Goal: Task Accomplishment & Management: Manage account settings

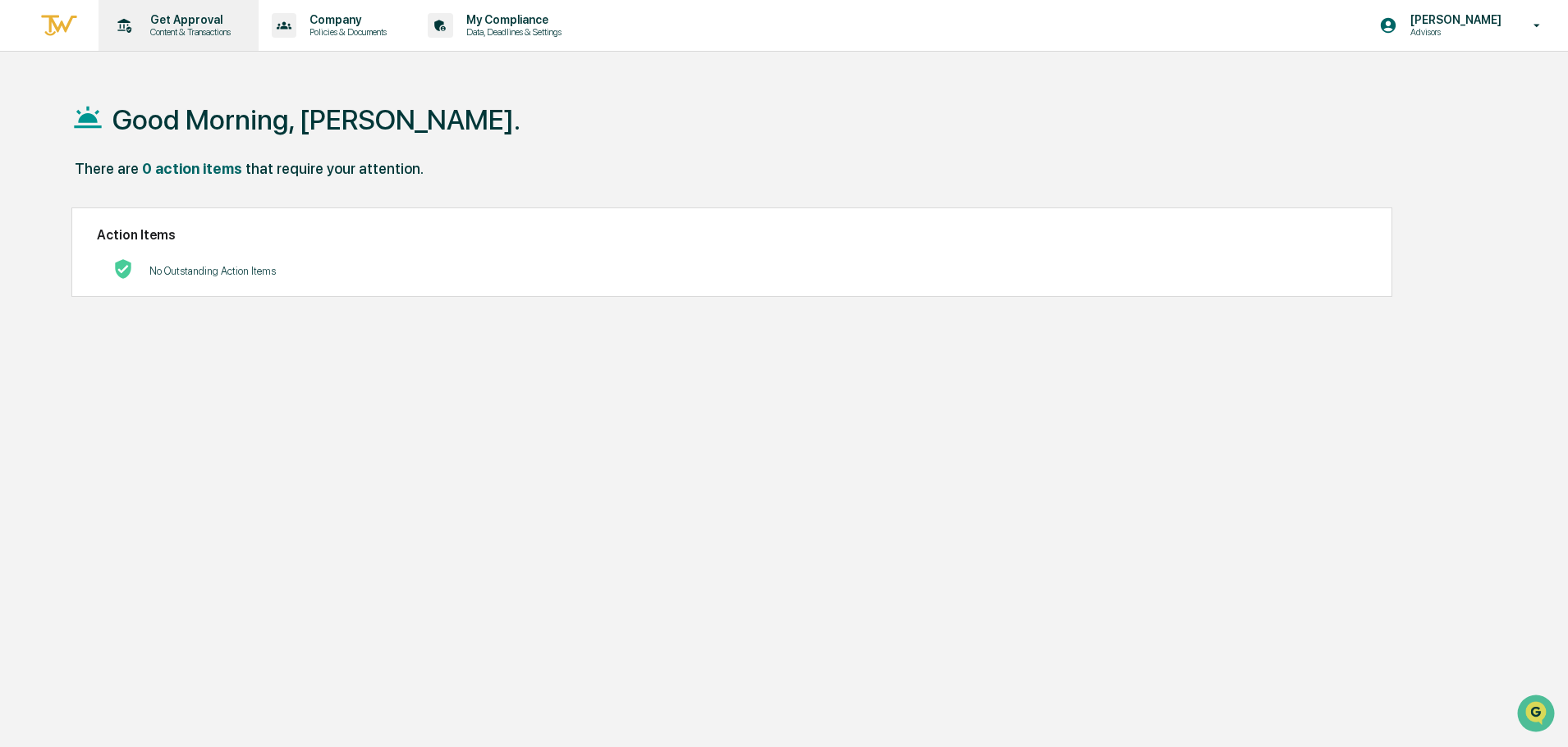
click at [201, 25] on p "Get Approval" at bounding box center [188, 19] width 102 height 13
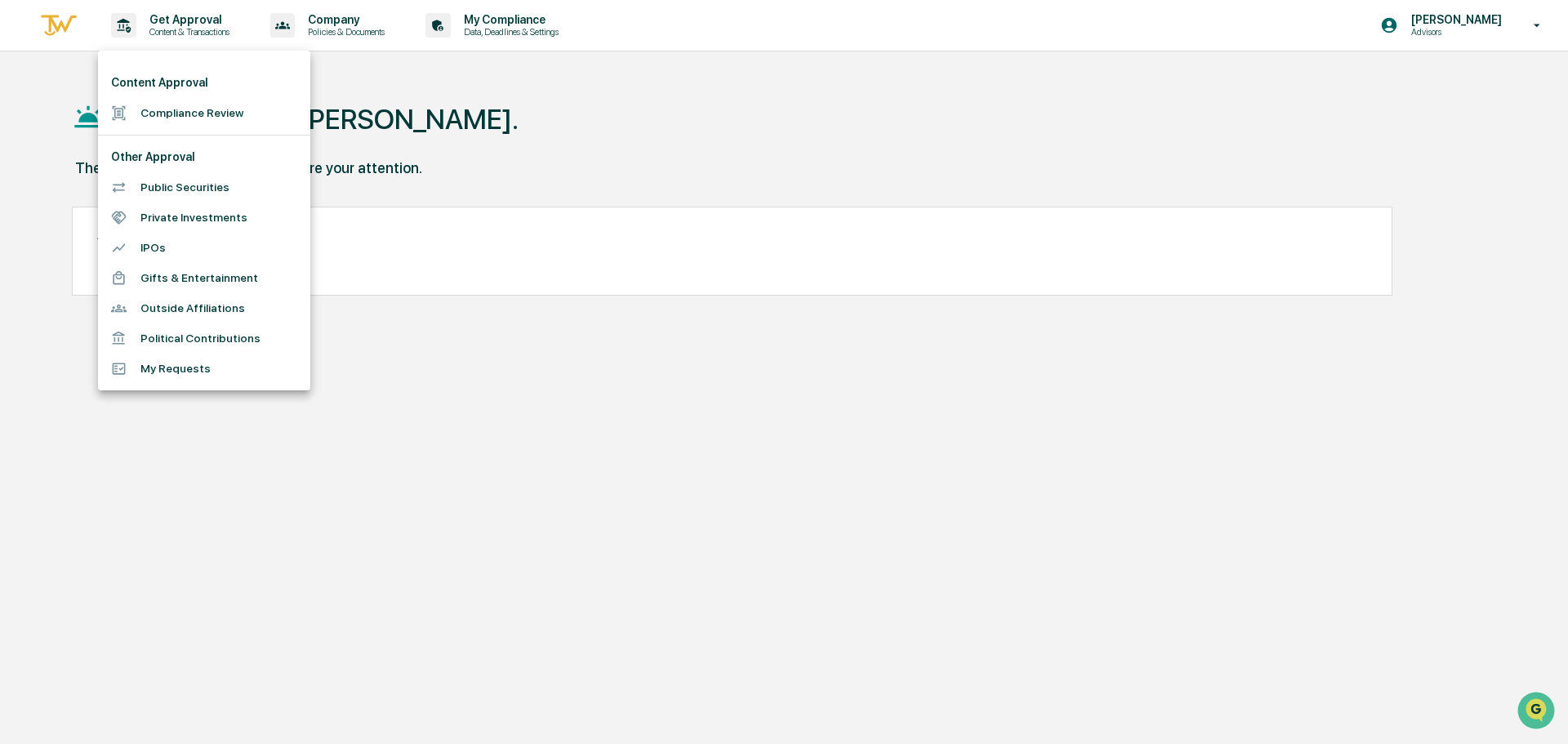
click at [329, 27] on div at bounding box center [784, 372] width 1568 height 744
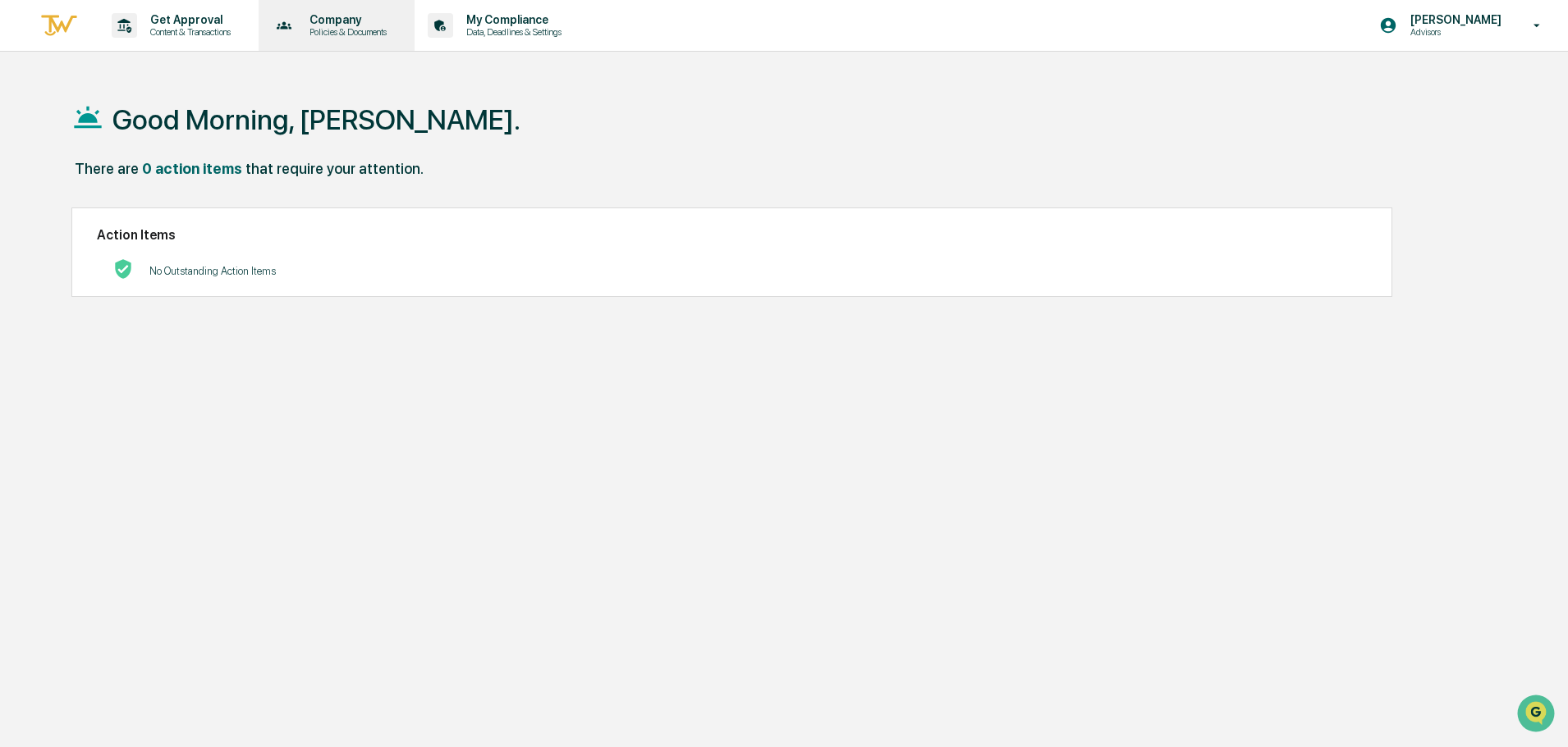
click at [342, 25] on p "Company" at bounding box center [345, 19] width 99 height 13
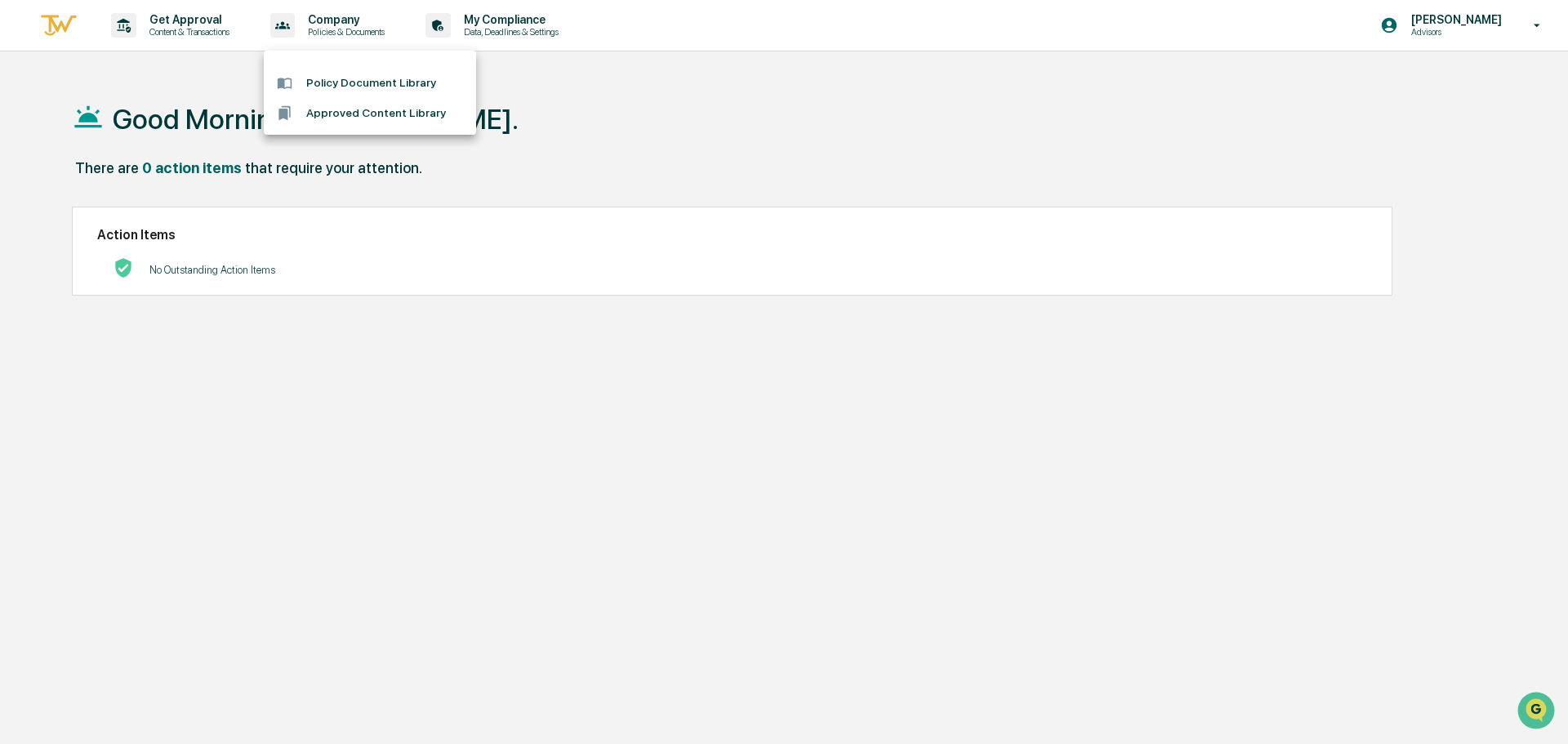
click at [517, 36] on div at bounding box center [784, 372] width 1568 height 744
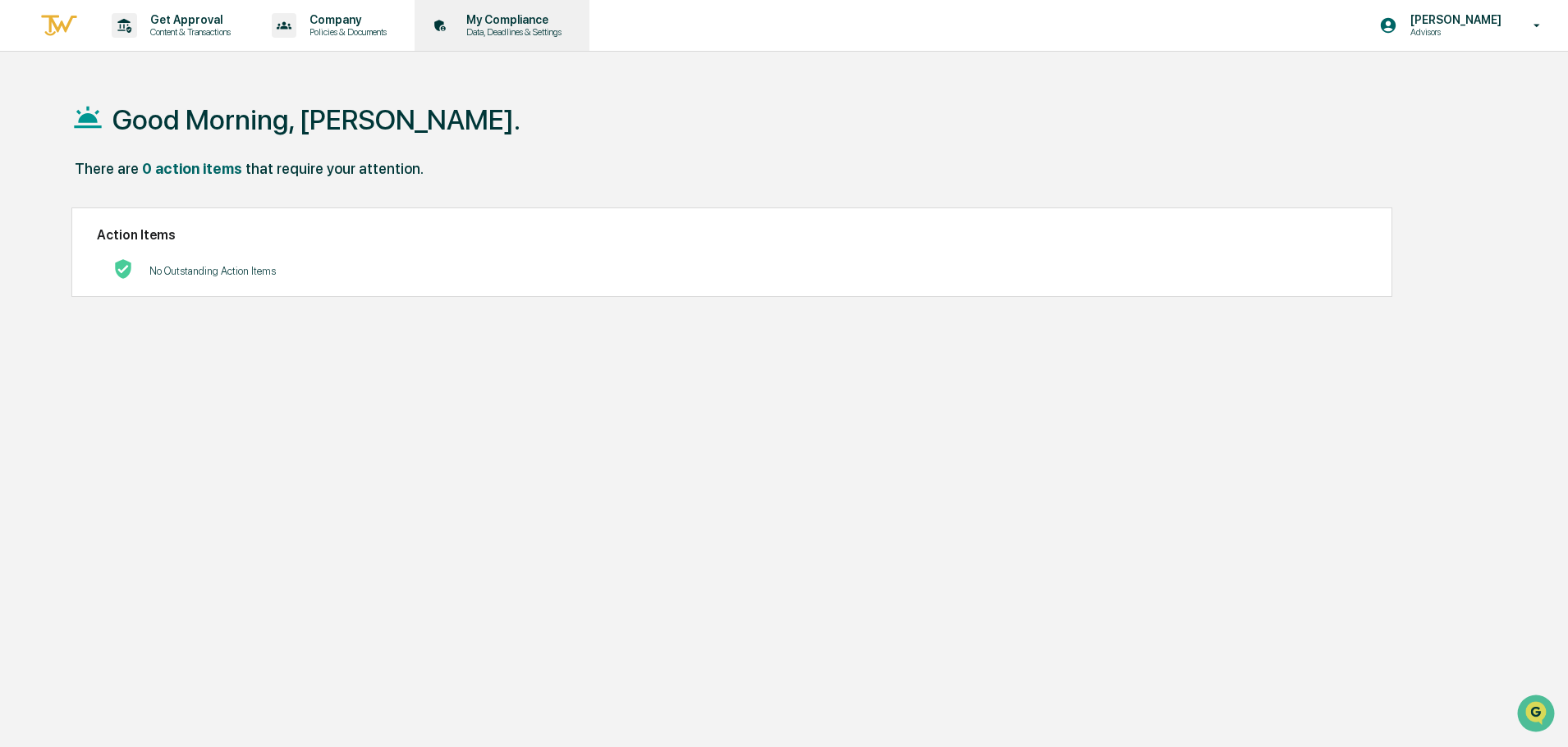
click at [514, 26] on p "Data, Deadlines & Settings" at bounding box center [511, 32] width 116 height 12
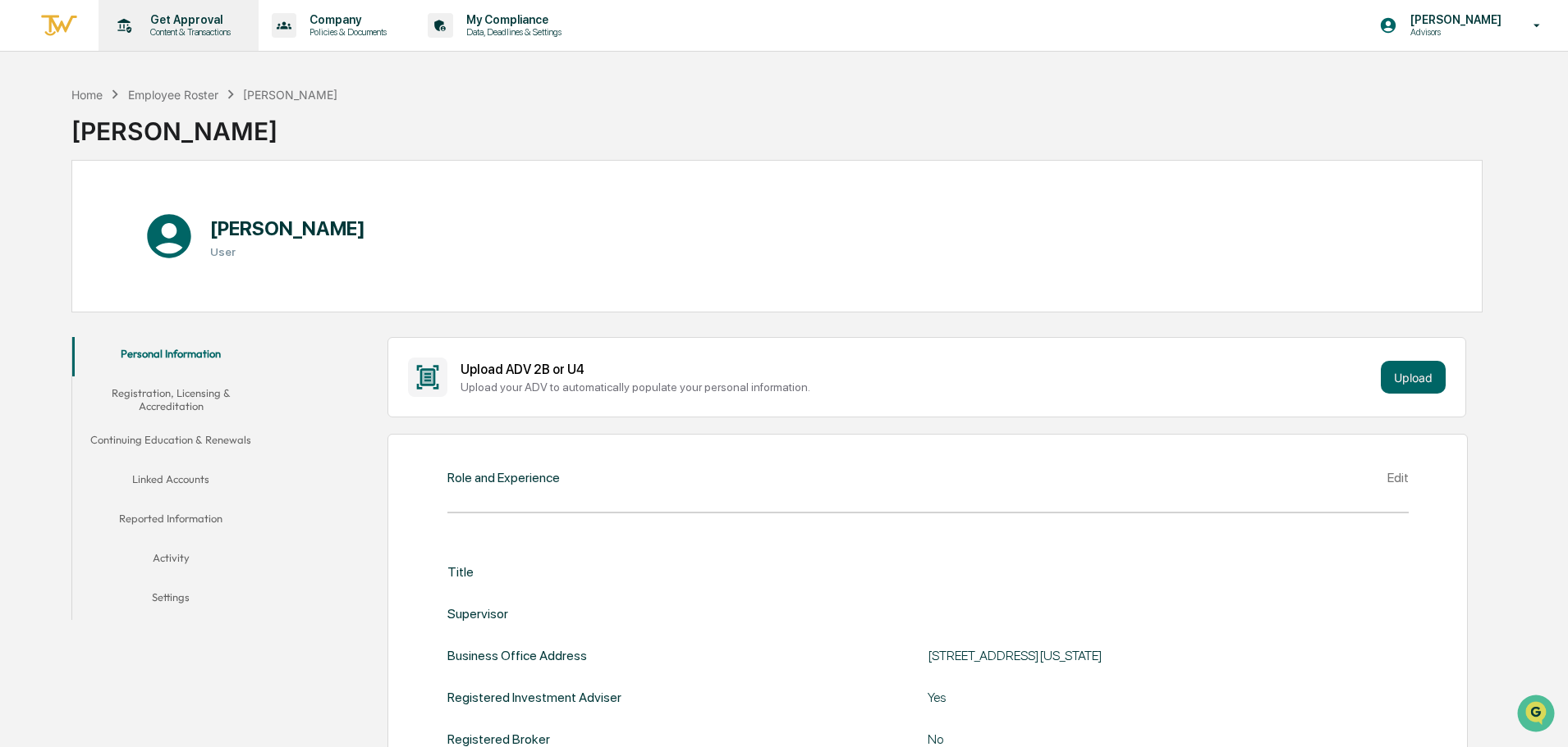
click at [196, 20] on p "Get Approval" at bounding box center [188, 19] width 102 height 13
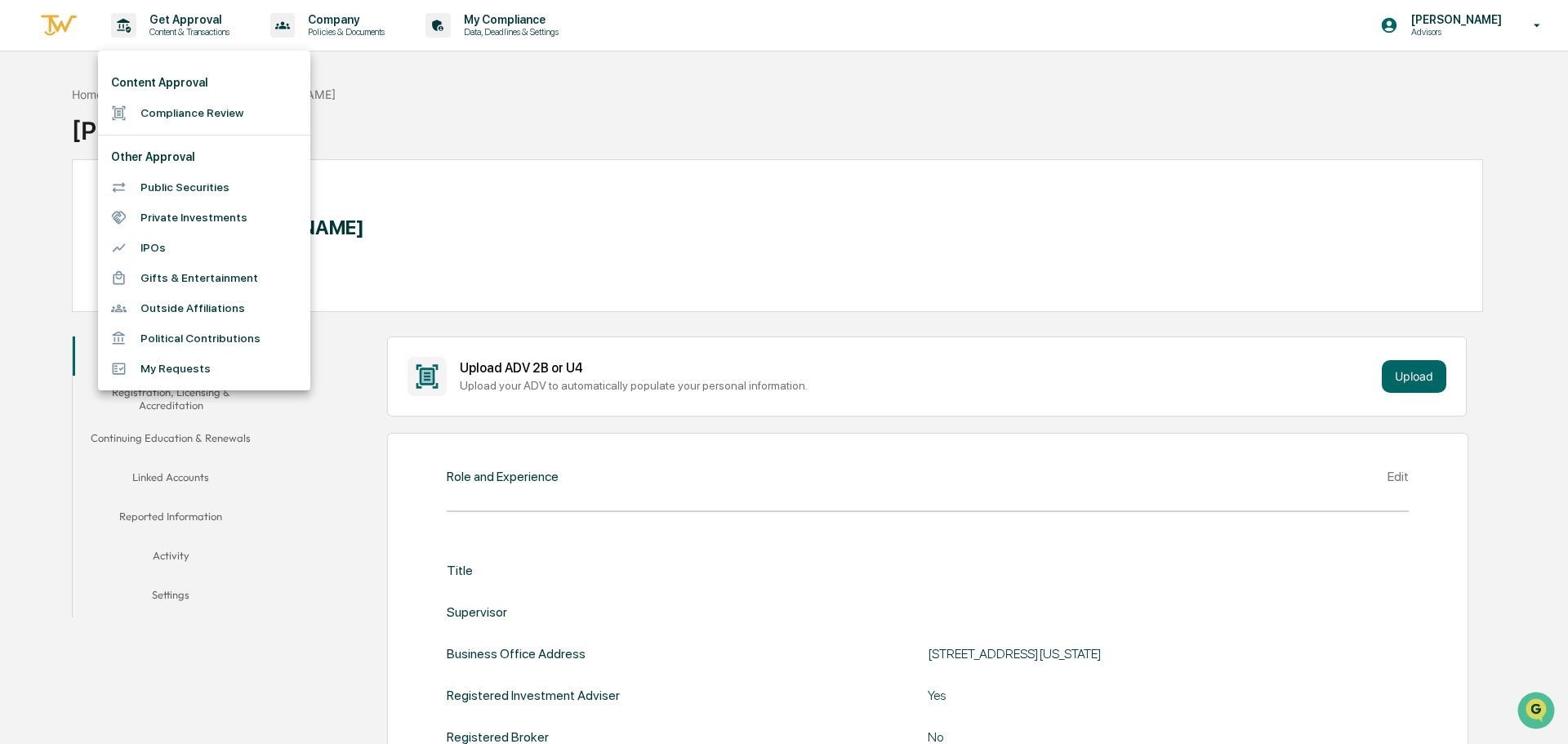
click at [174, 365] on li "My Requests" at bounding box center [204, 369] width 212 height 30
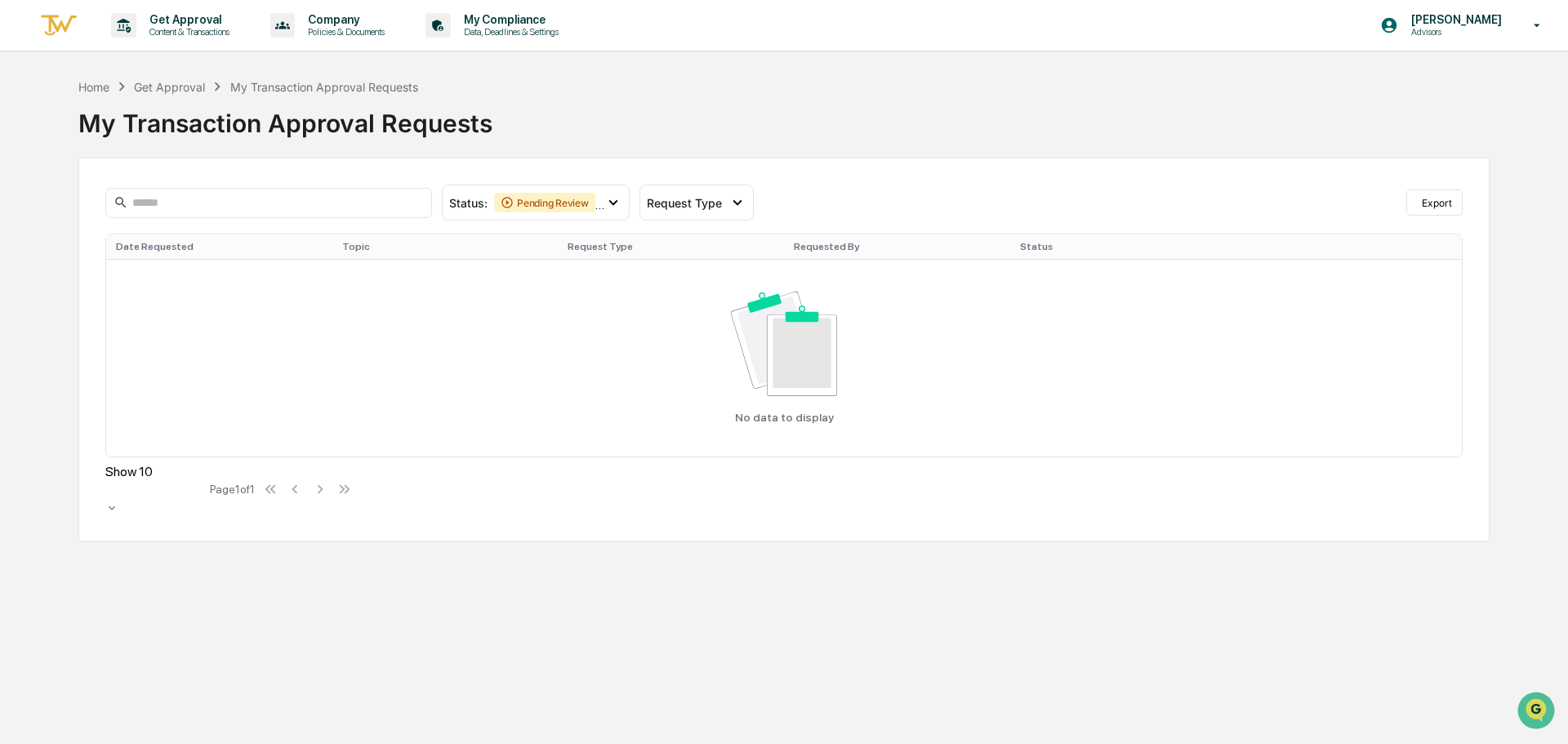
click at [112, 88] on div "Home Get Approval My Transaction Approval Requests" at bounding box center [249, 86] width 340 height 18
click at [184, 29] on p "Content & Transactions" at bounding box center [187, 32] width 102 height 12
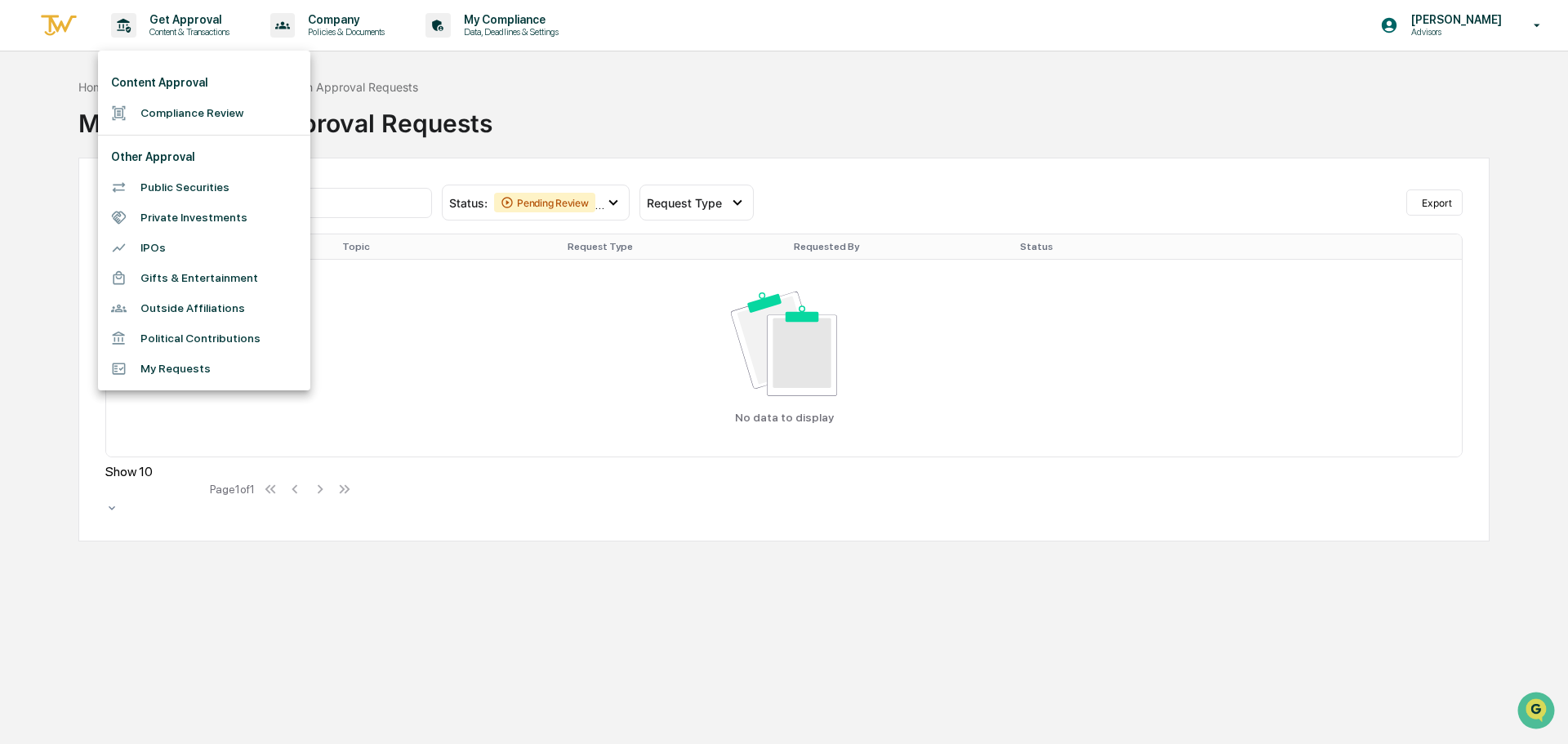
click at [187, 314] on li "Outside Affiliations" at bounding box center [204, 309] width 212 height 30
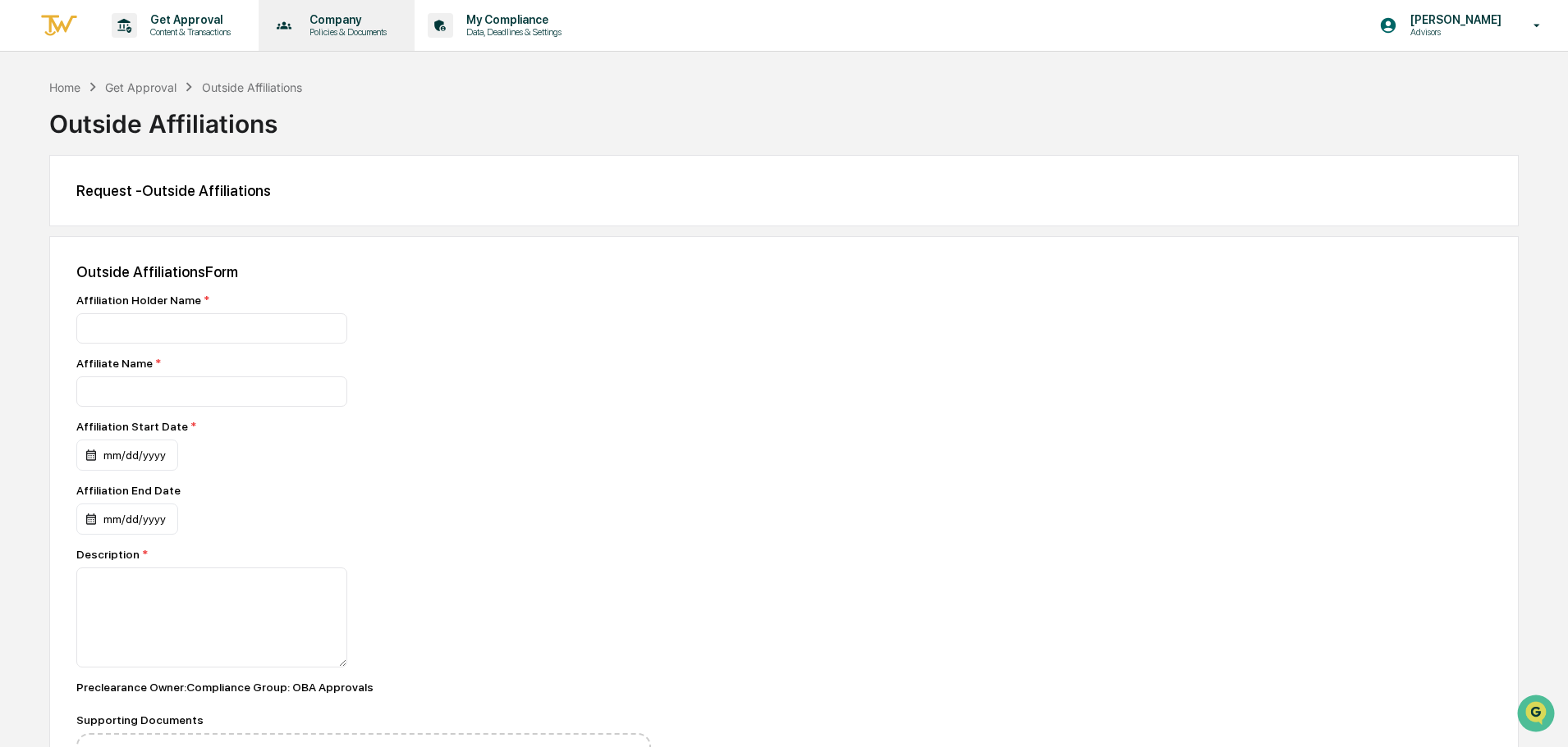
click at [358, 20] on p "Company" at bounding box center [345, 19] width 99 height 13
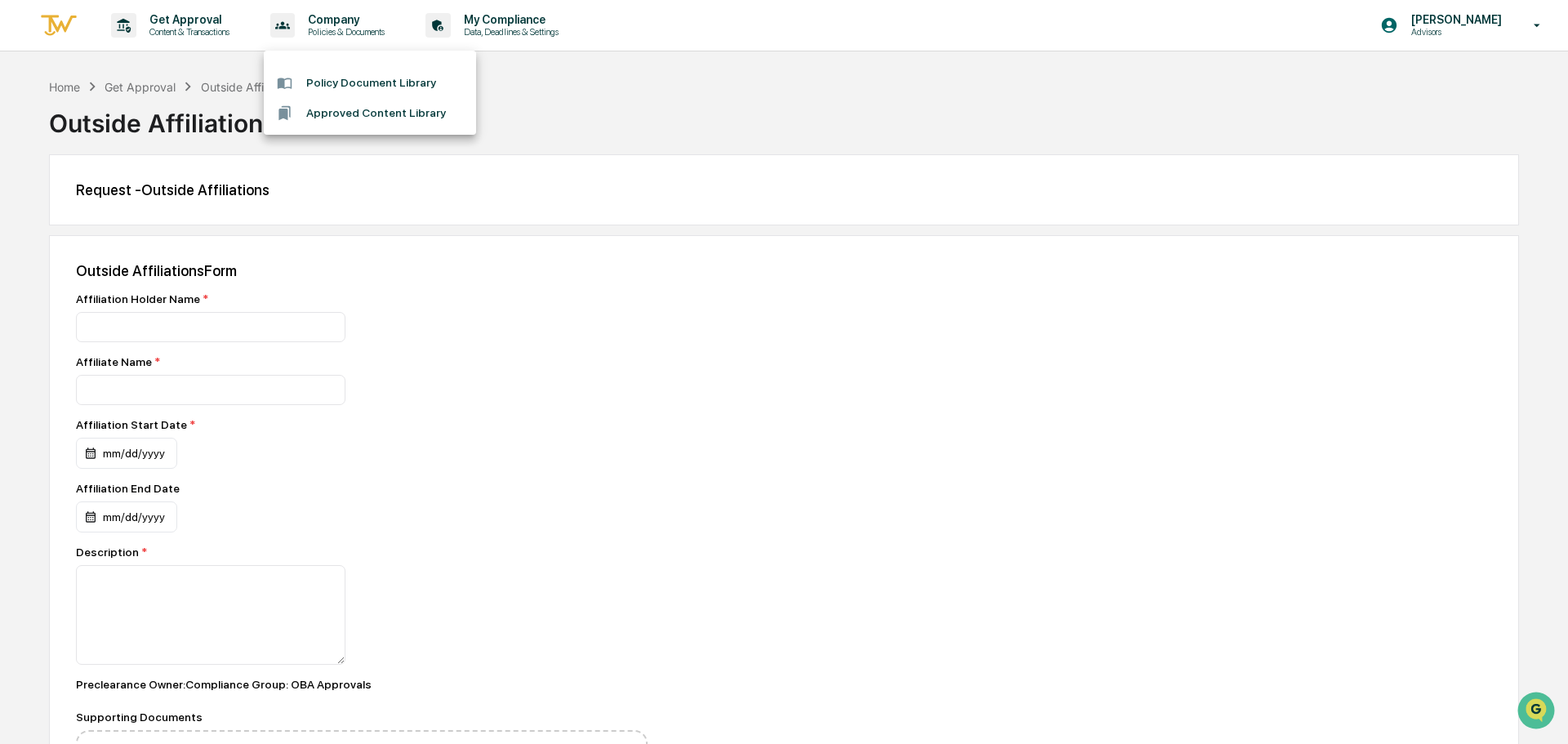
click at [480, 35] on div at bounding box center [784, 372] width 1568 height 744
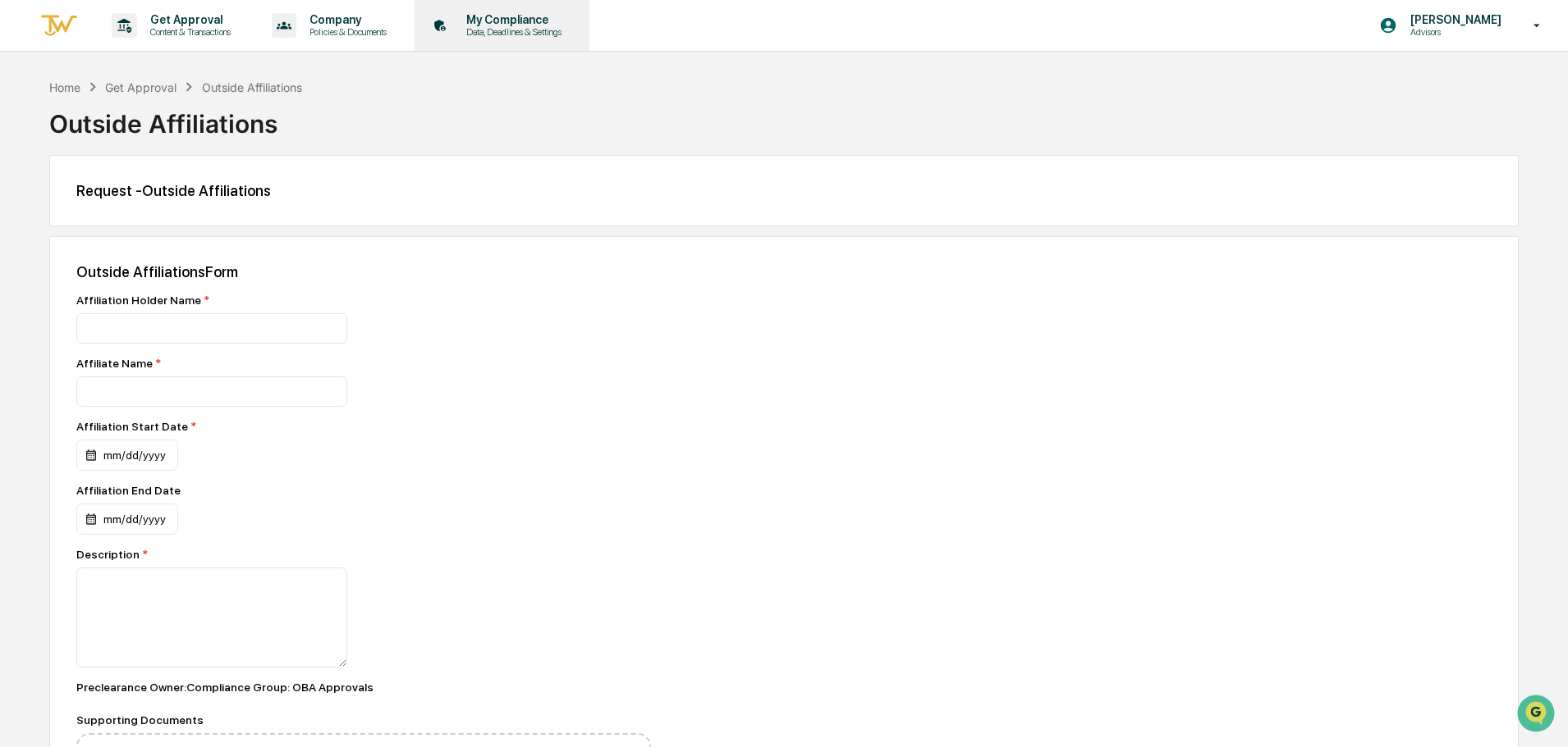
click at [483, 32] on p "Data, Deadlines & Settings" at bounding box center [511, 32] width 116 height 12
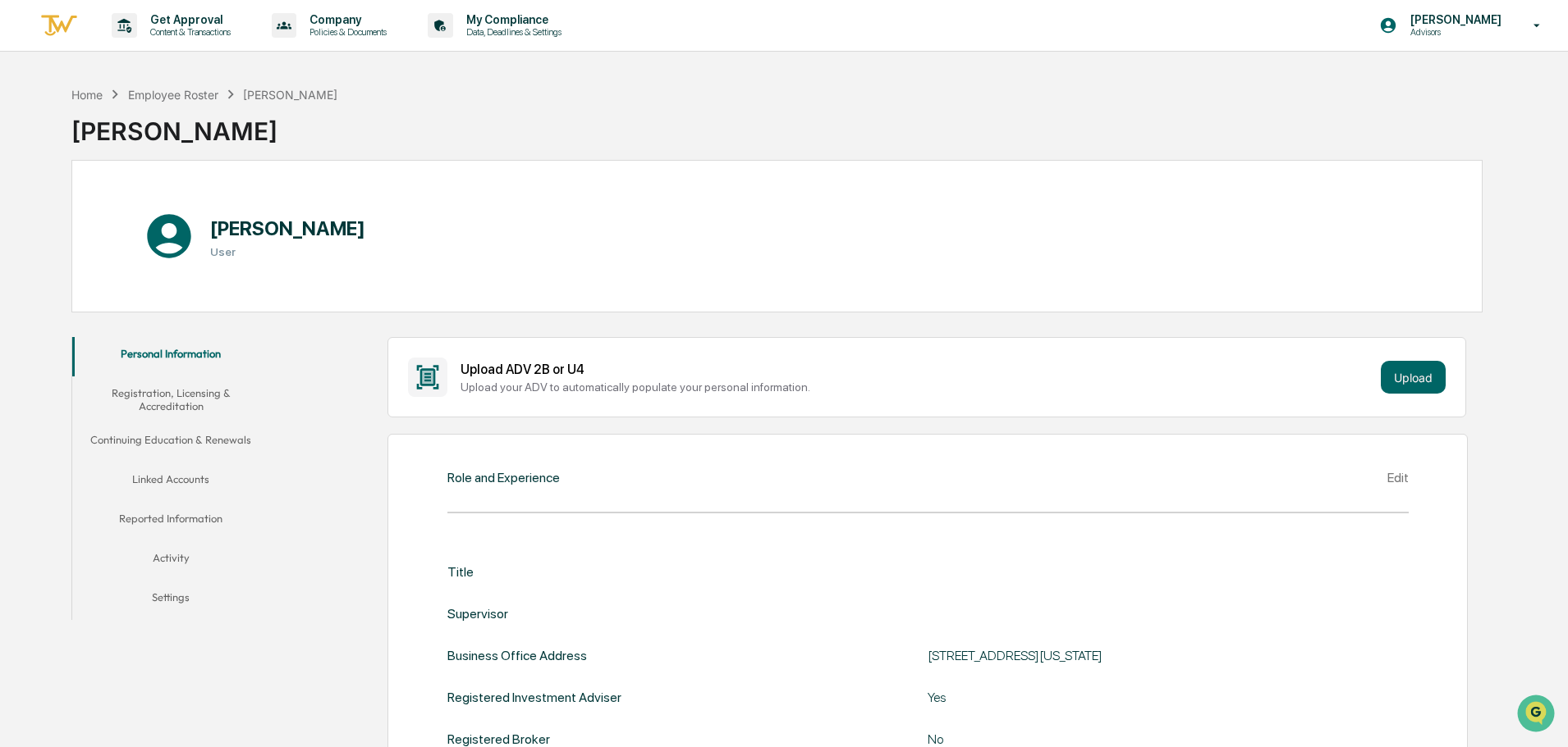
click at [175, 588] on button "Settings" at bounding box center [171, 600] width 197 height 39
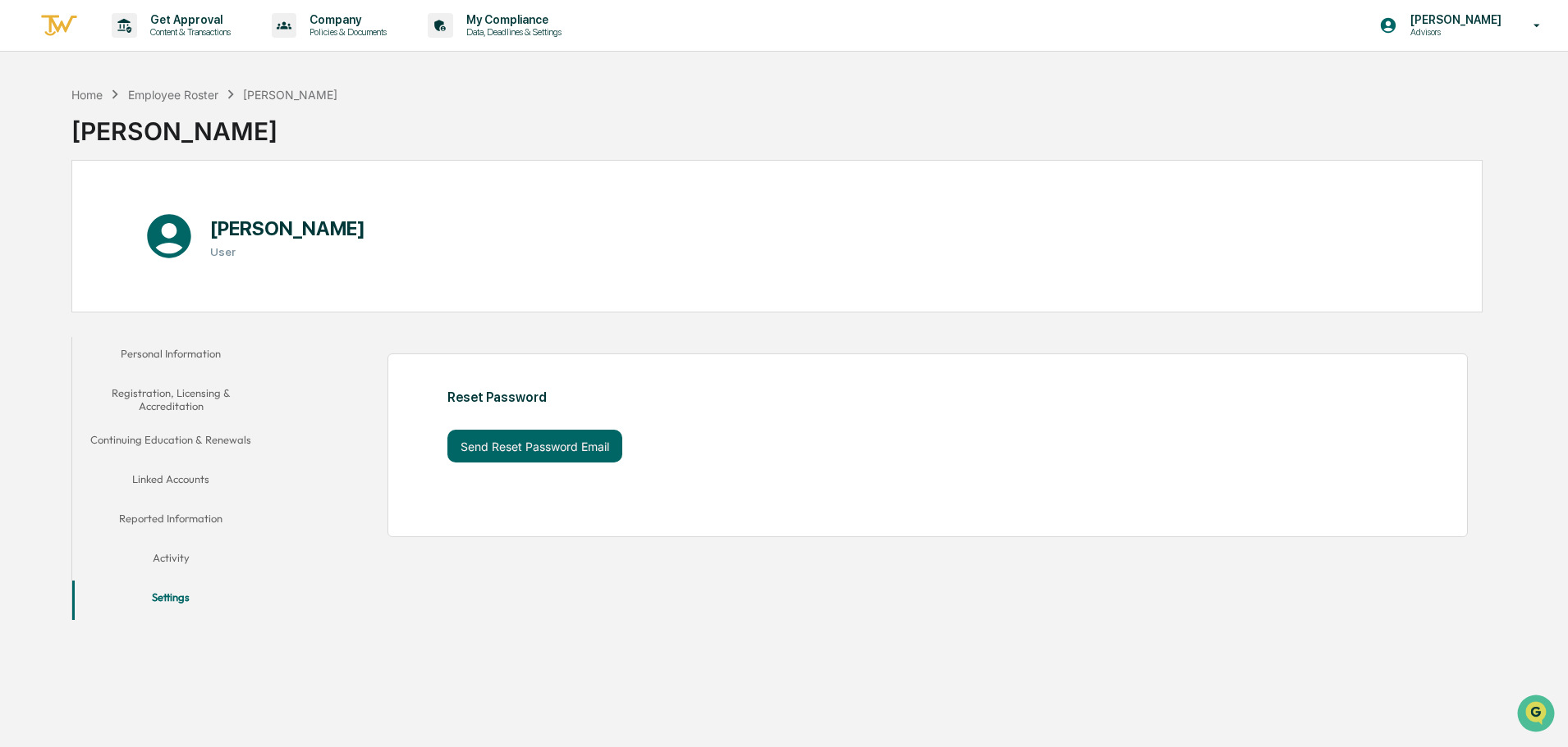
click at [165, 556] on button "Activity" at bounding box center [171, 561] width 197 height 39
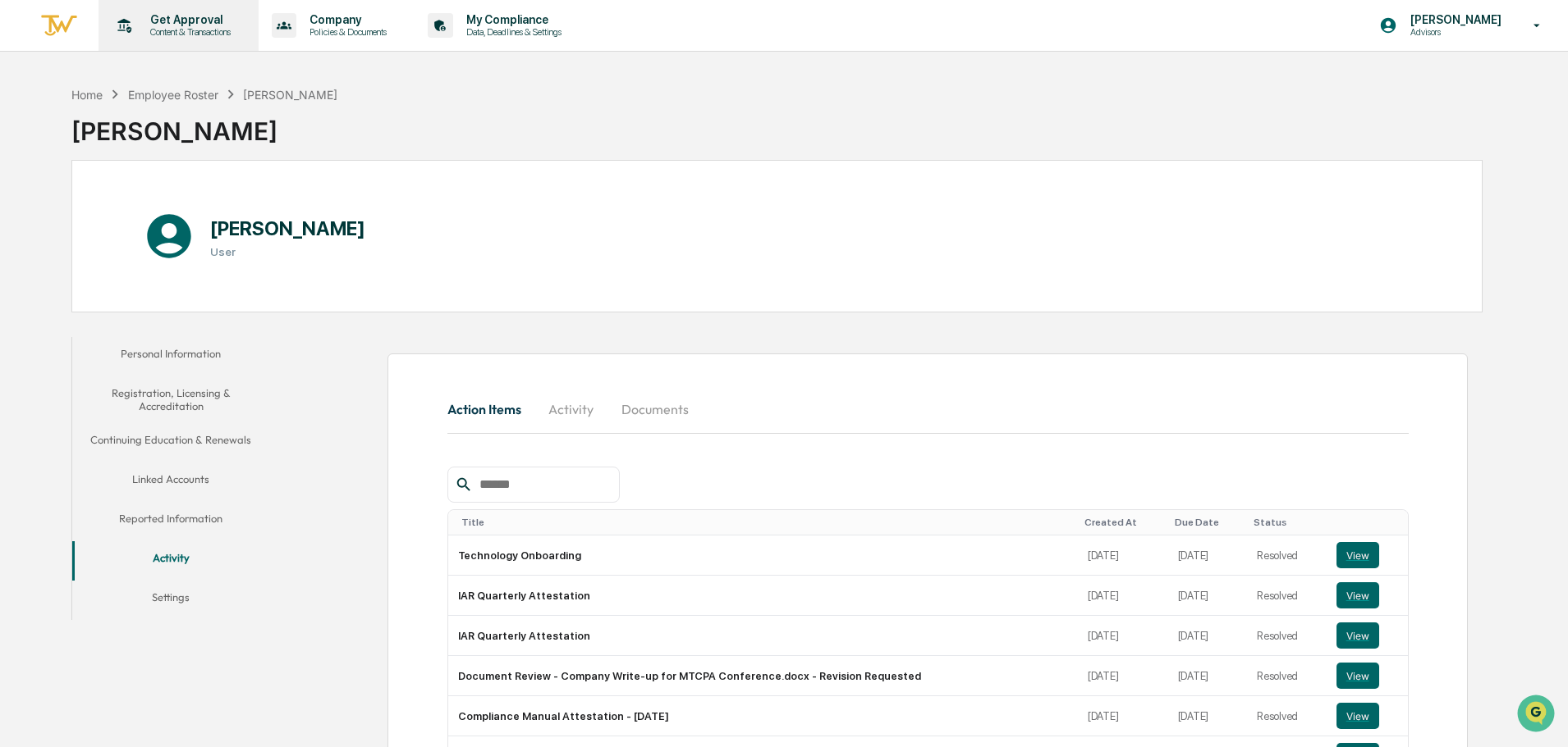
click at [175, 32] on p "Content & Transactions" at bounding box center [188, 32] width 102 height 12
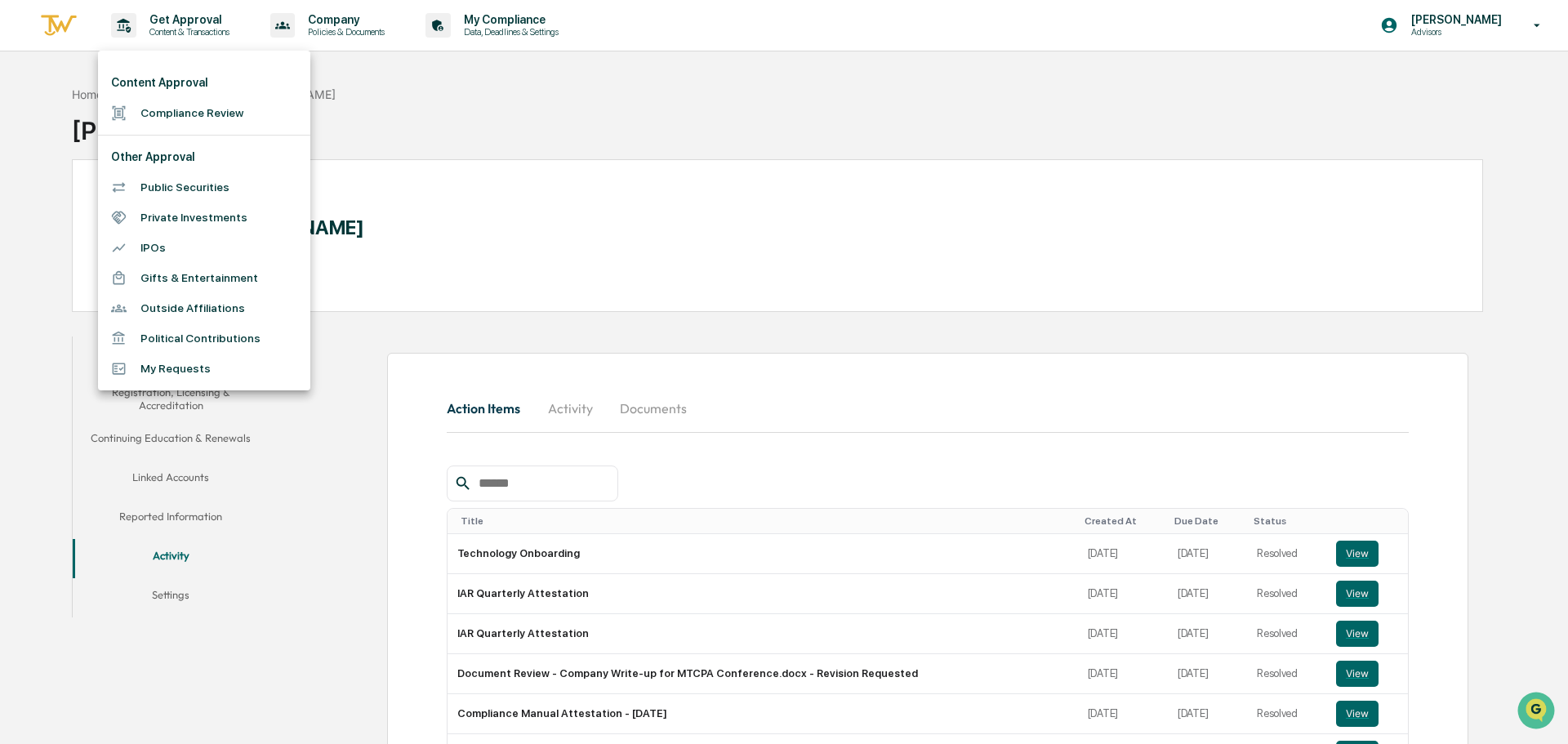
click at [368, 131] on div at bounding box center [784, 372] width 1568 height 744
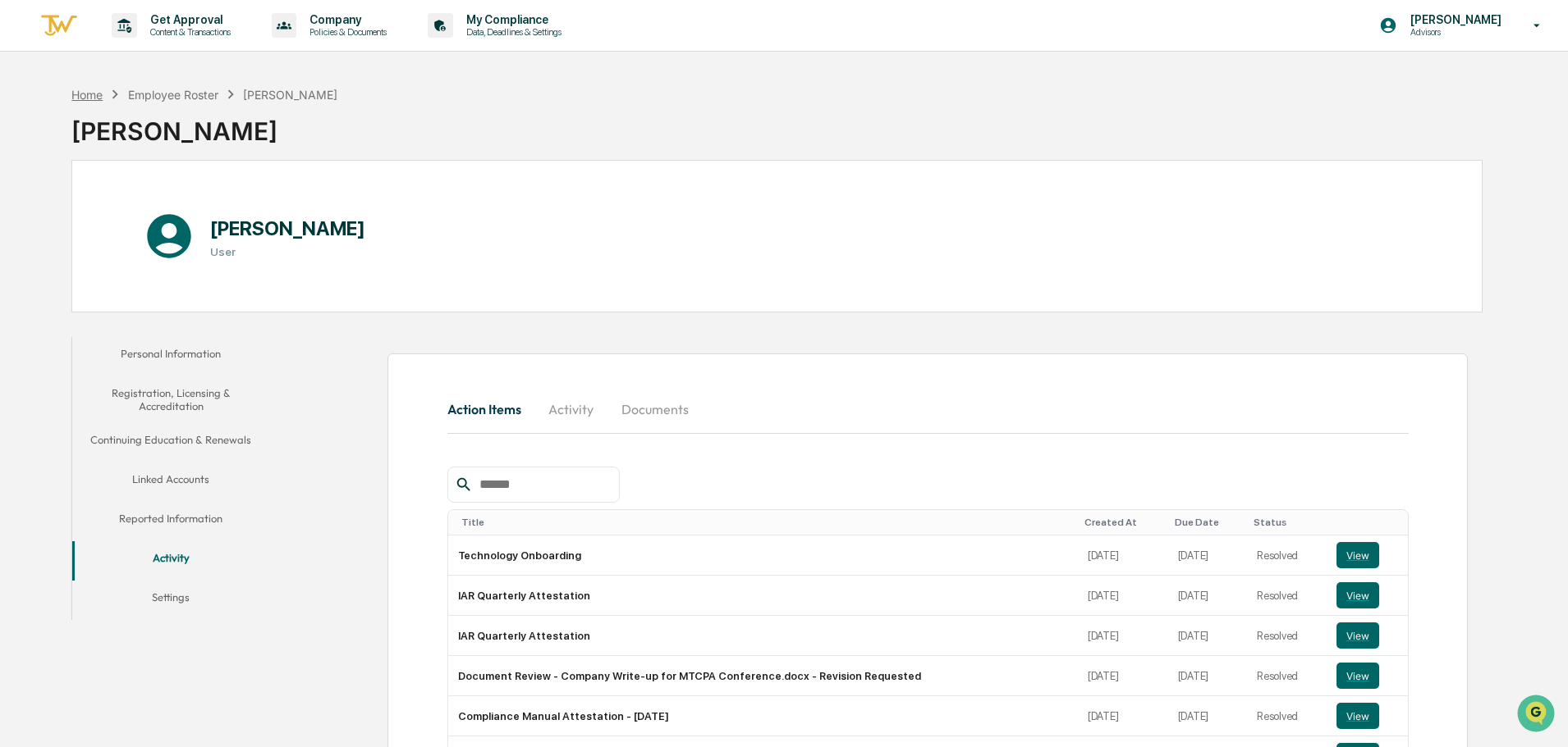
click at [96, 97] on div "Home" at bounding box center [87, 94] width 31 height 14
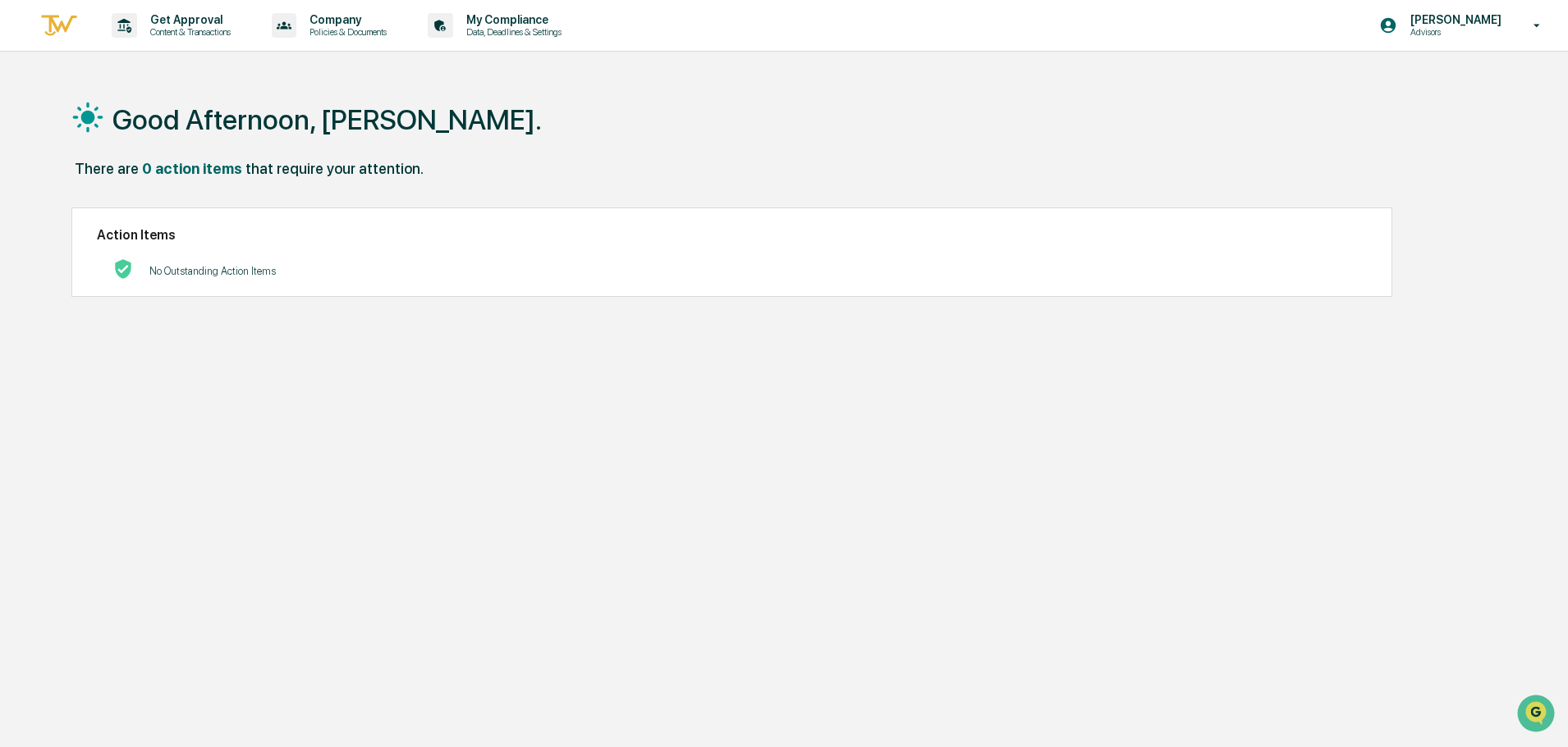
click at [53, 24] on img at bounding box center [59, 25] width 39 height 27
click at [205, 29] on p "Content & Transactions" at bounding box center [188, 32] width 102 height 12
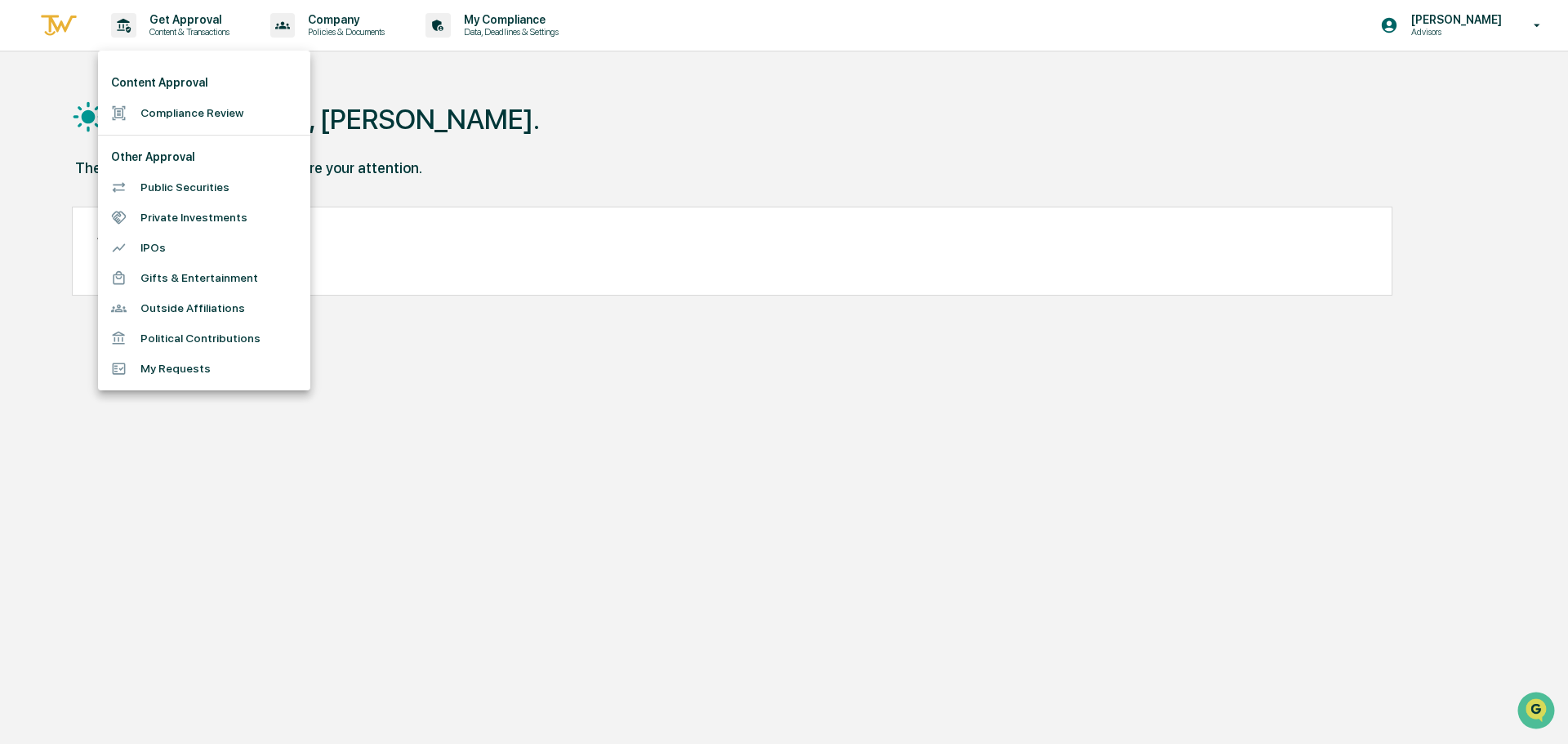
click at [203, 365] on li "My Requests" at bounding box center [204, 369] width 212 height 30
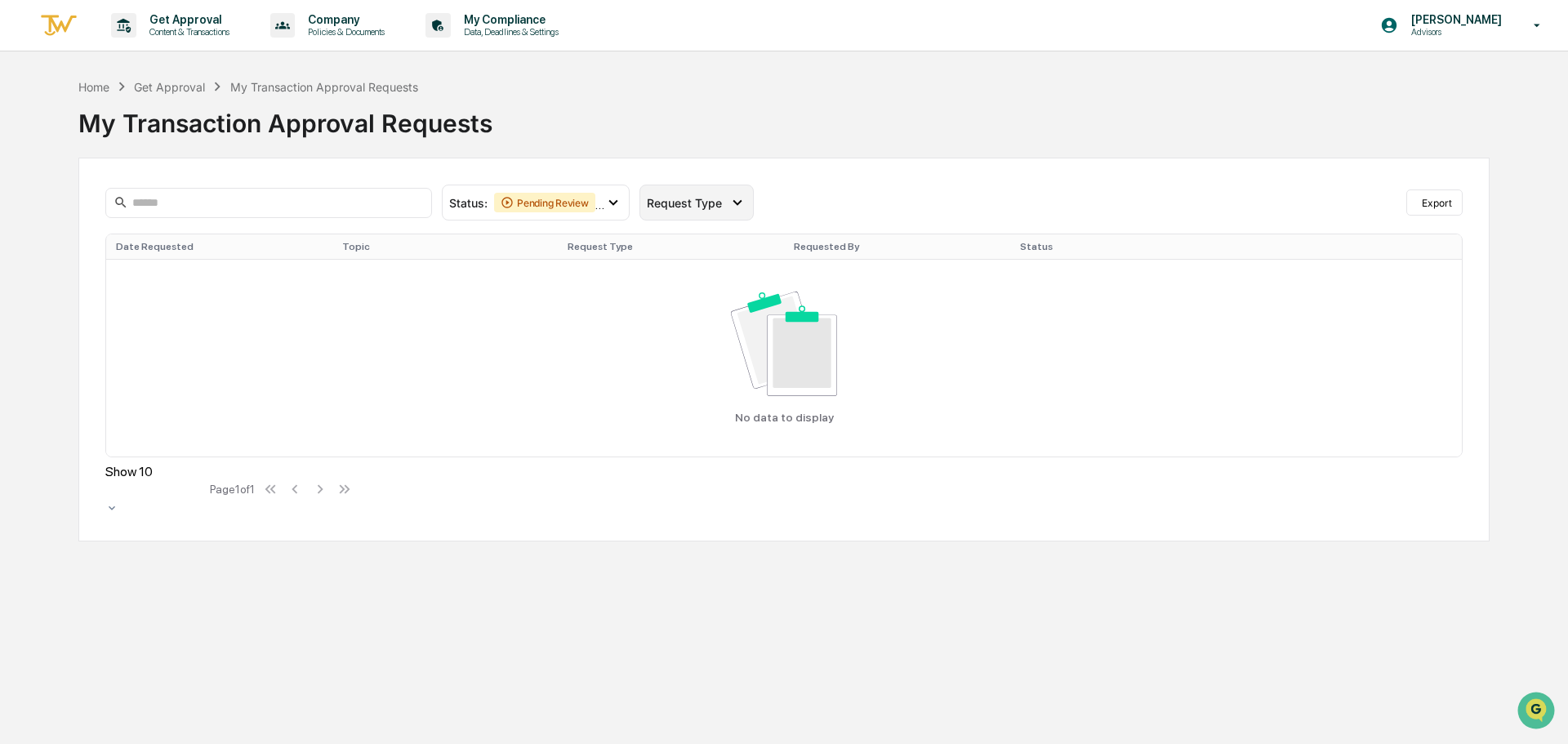
click at [696, 201] on span "Request Type" at bounding box center [684, 203] width 75 height 14
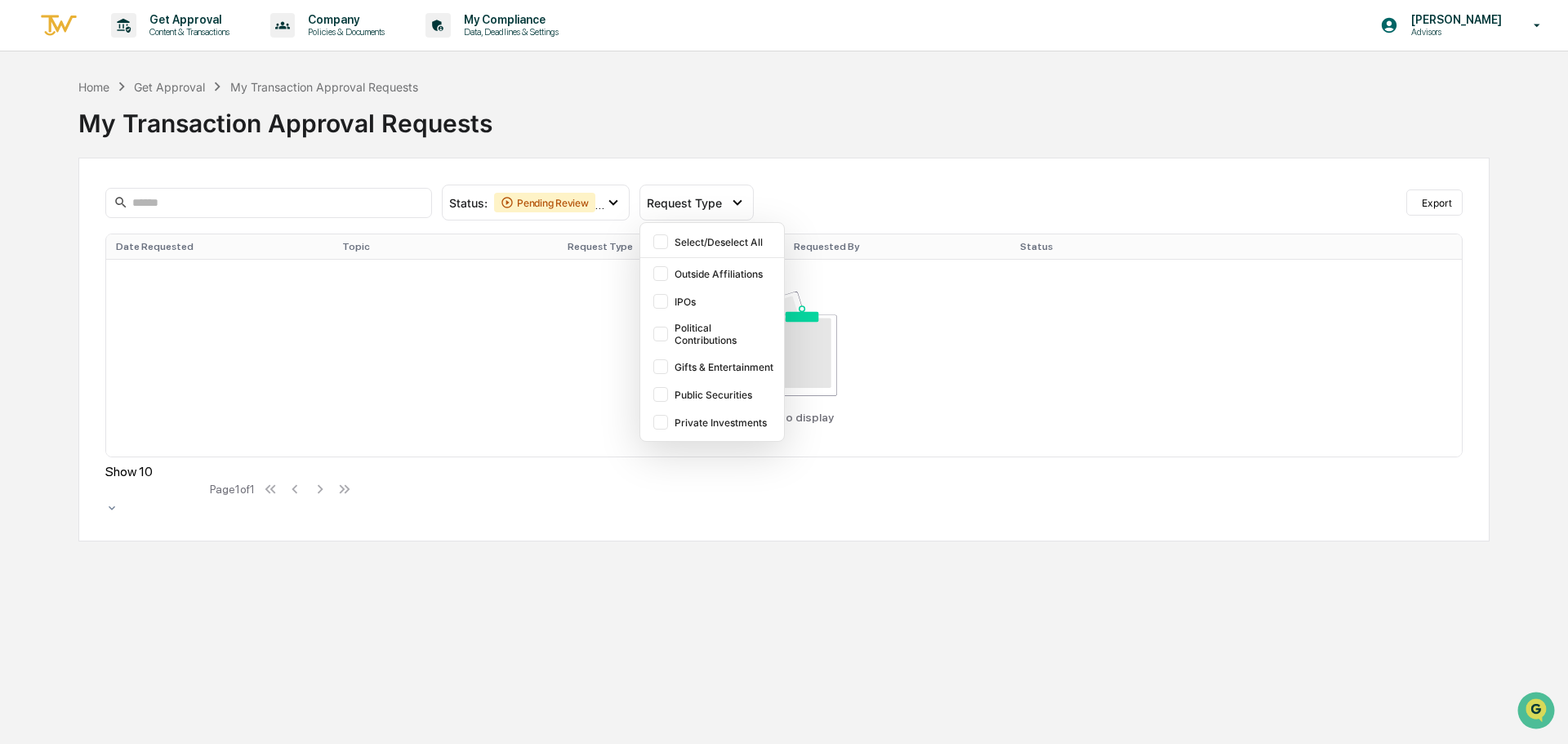
click at [708, 118] on div "My Transaction Approval Requests" at bounding box center [784, 117] width 1411 height 42
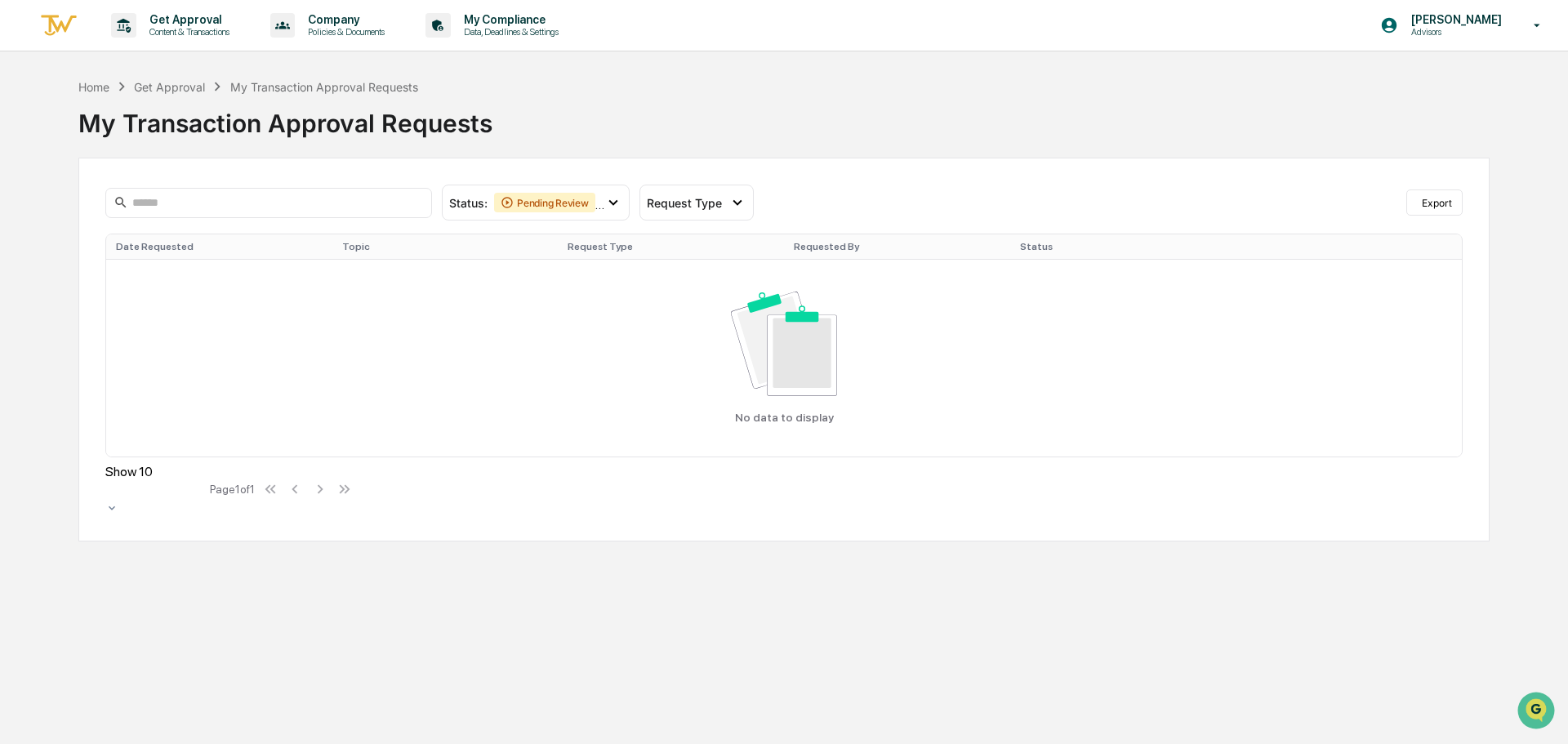
click at [278, 88] on div "My Transaction Approval Requests" at bounding box center [324, 87] width 188 height 14
click at [1533, 32] on icon at bounding box center [1538, 25] width 29 height 15
drag, startPoint x: 861, startPoint y: 127, endPoint x: 786, endPoint y: 107, distance: 77.6
click at [859, 127] on div at bounding box center [784, 372] width 1568 height 744
click at [347, 30] on p "Policies & Documents" at bounding box center [344, 32] width 98 height 12
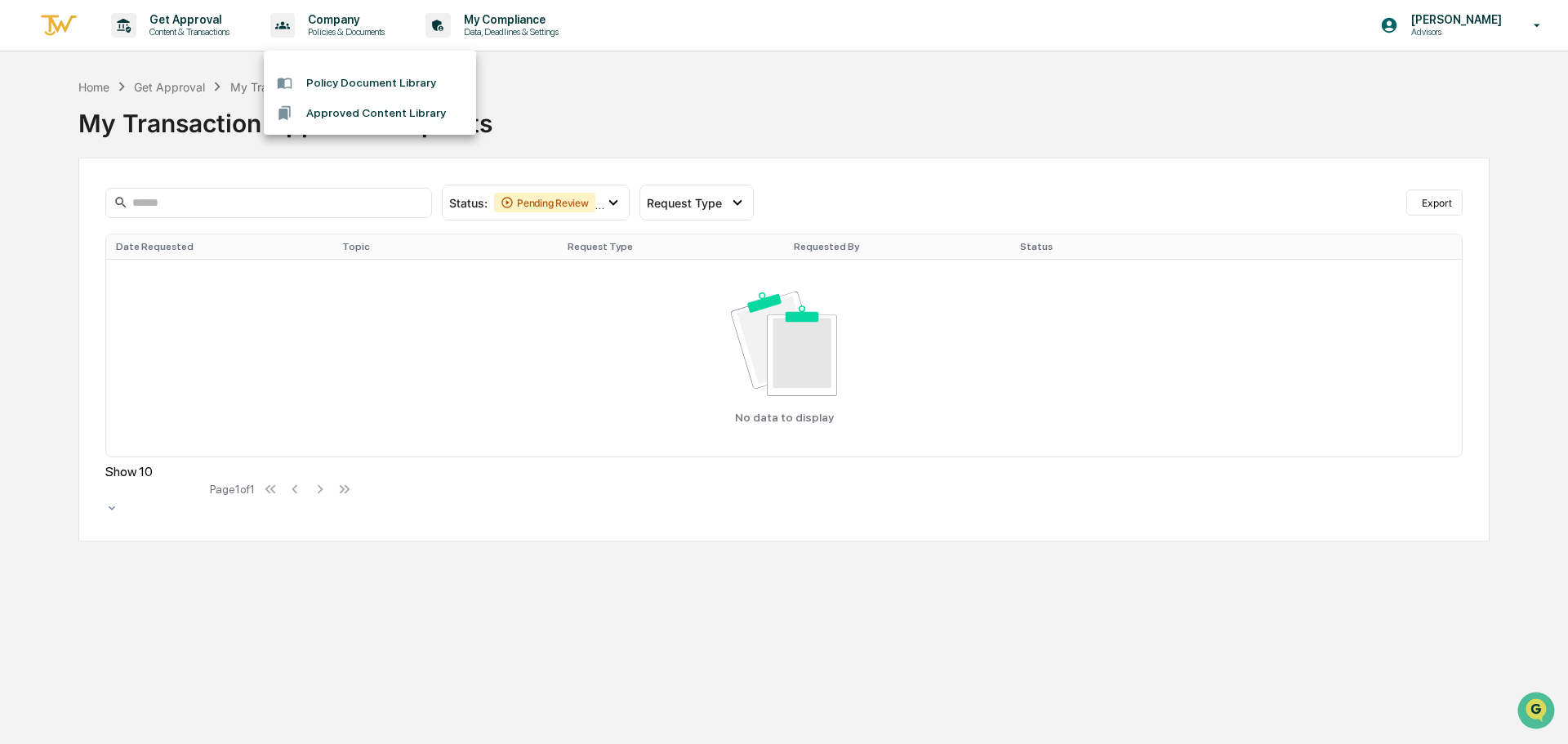
click at [499, 26] on div at bounding box center [784, 372] width 1568 height 744
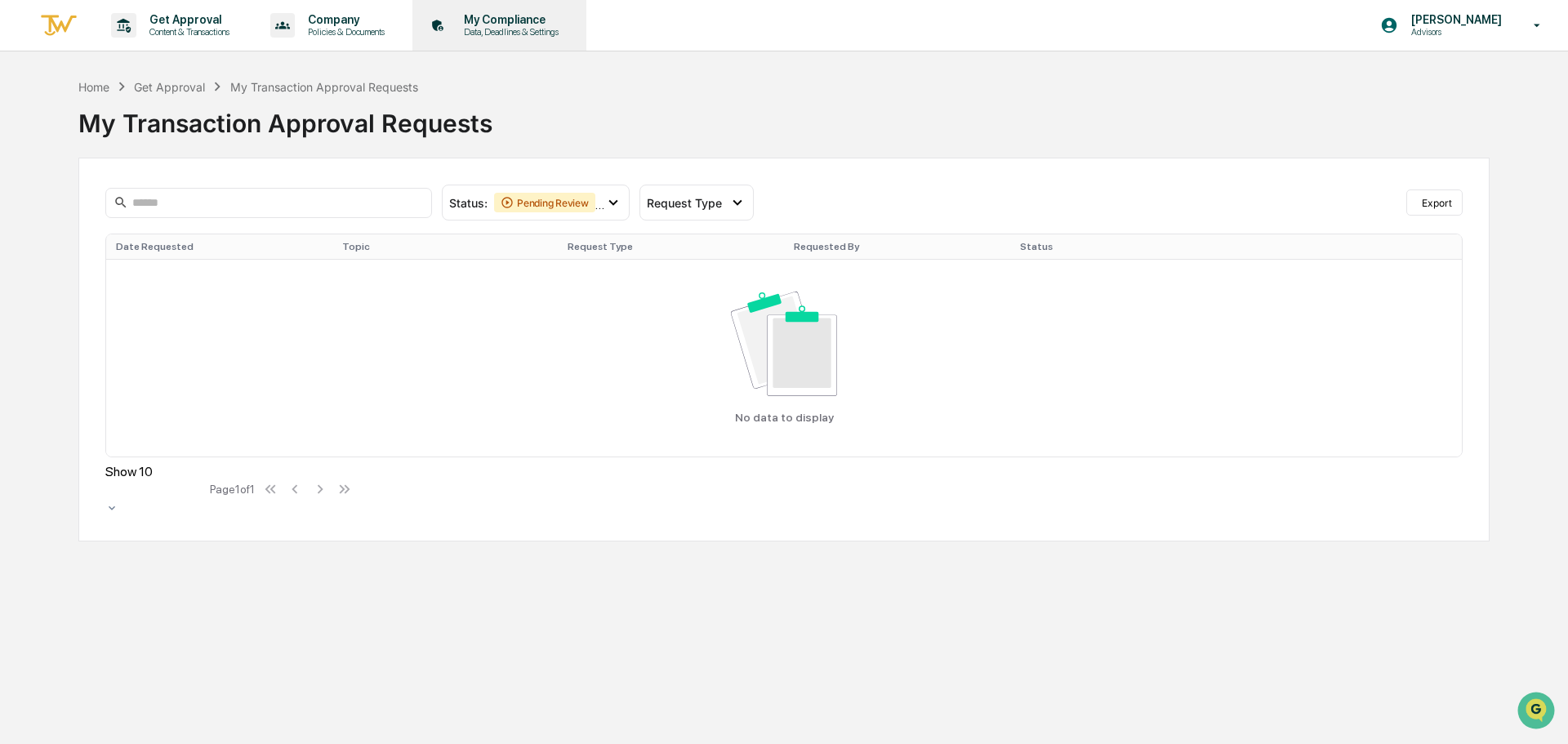
click at [499, 25] on p "My Compliance" at bounding box center [509, 19] width 116 height 13
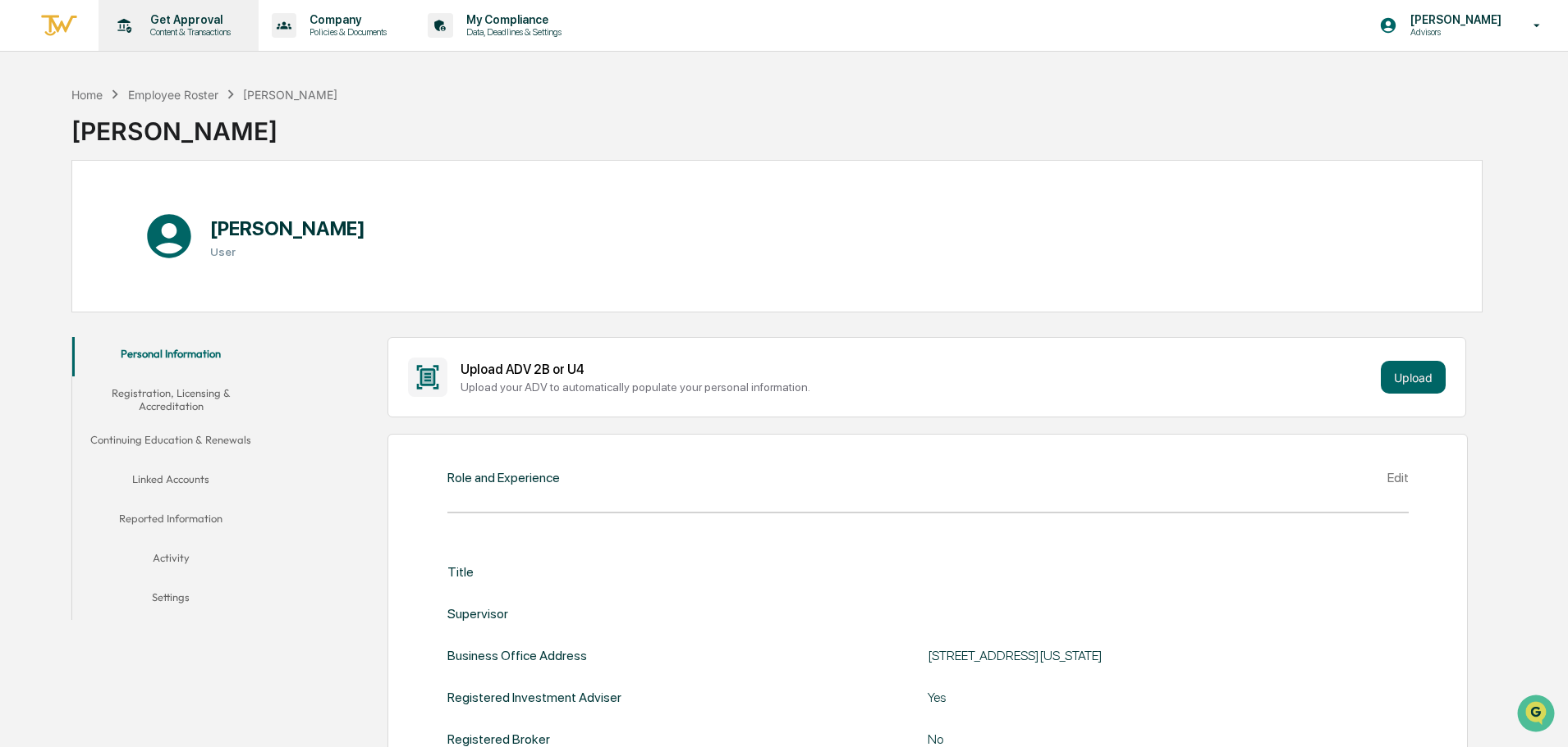
click at [200, 30] on p "Content & Transactions" at bounding box center [188, 32] width 102 height 12
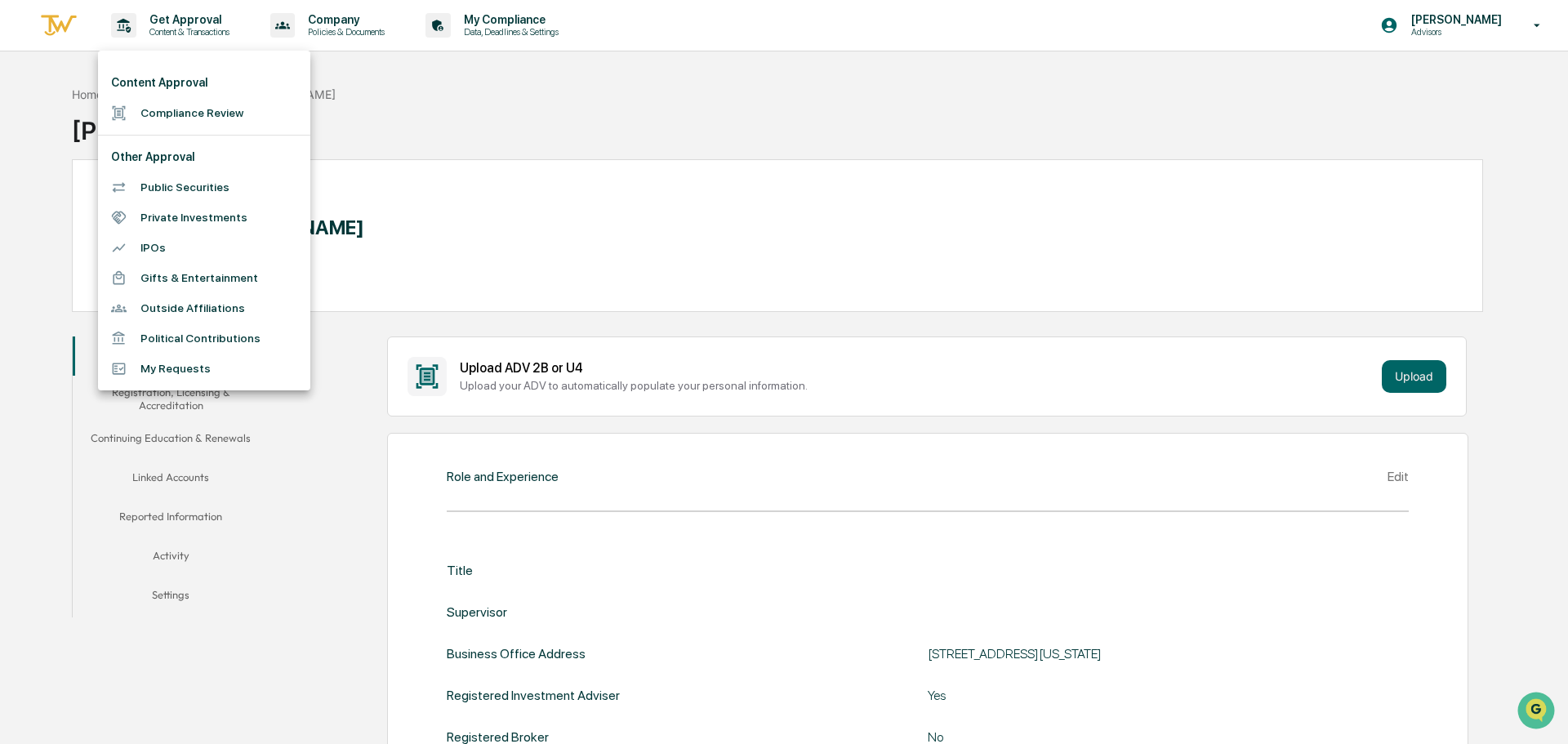
click at [211, 316] on li "Outside Affiliations" at bounding box center [204, 309] width 212 height 30
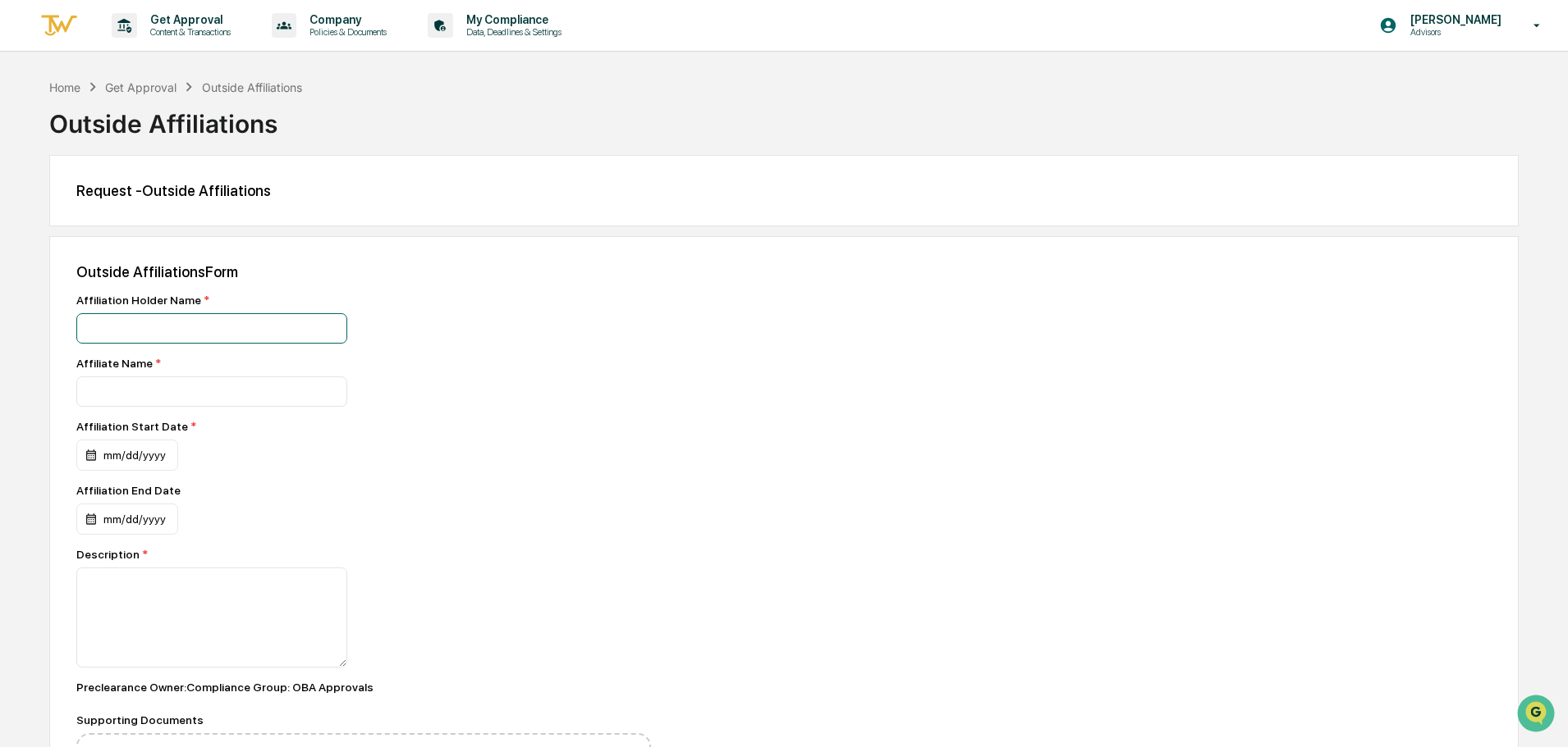
click at [202, 329] on input at bounding box center [212, 329] width 271 height 31
click at [464, 303] on div "Affiliation Holder Name *" at bounding box center [364, 300] width 575 height 13
click at [173, 30] on p "Content & Transactions" at bounding box center [188, 32] width 102 height 12
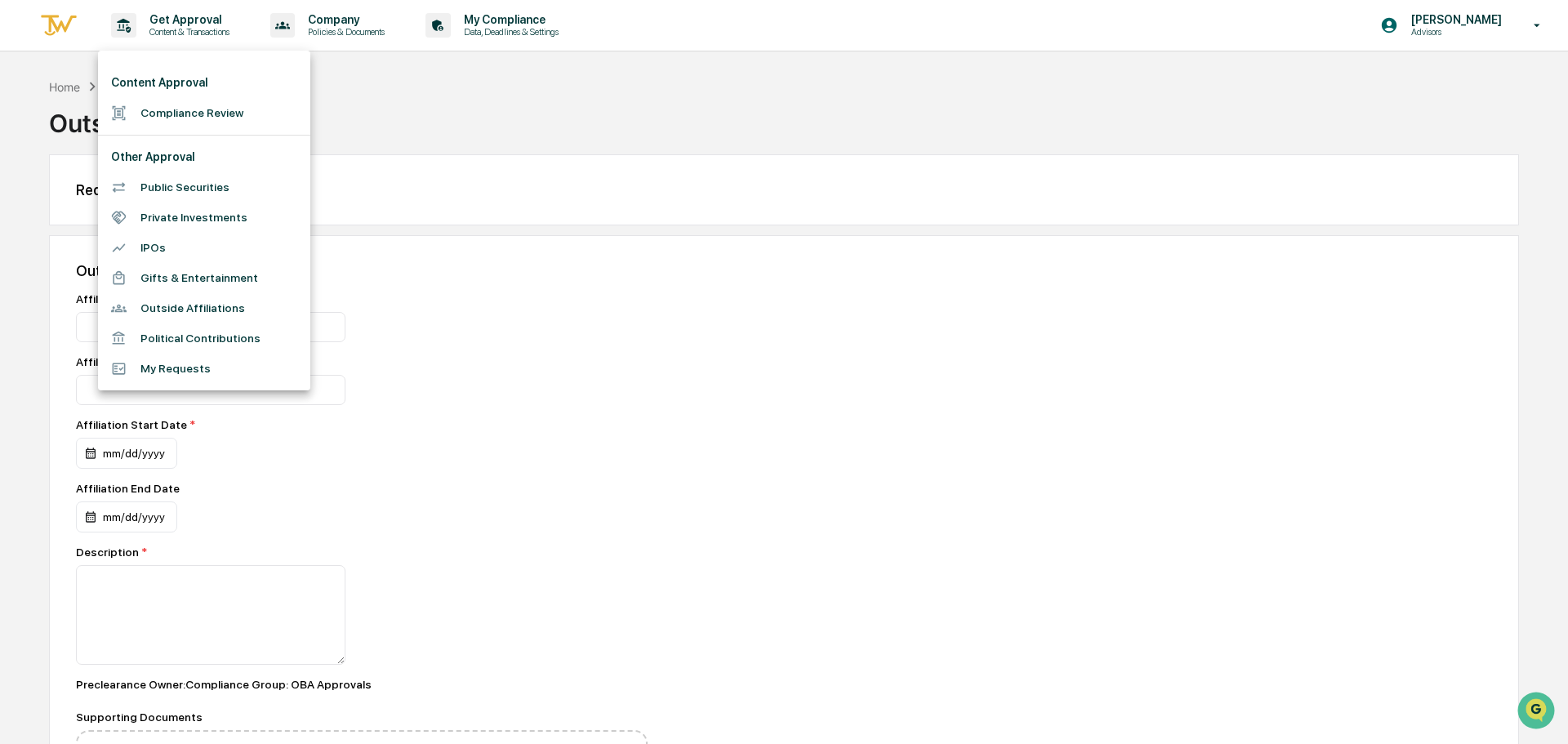
click at [355, 19] on div at bounding box center [784, 372] width 1568 height 744
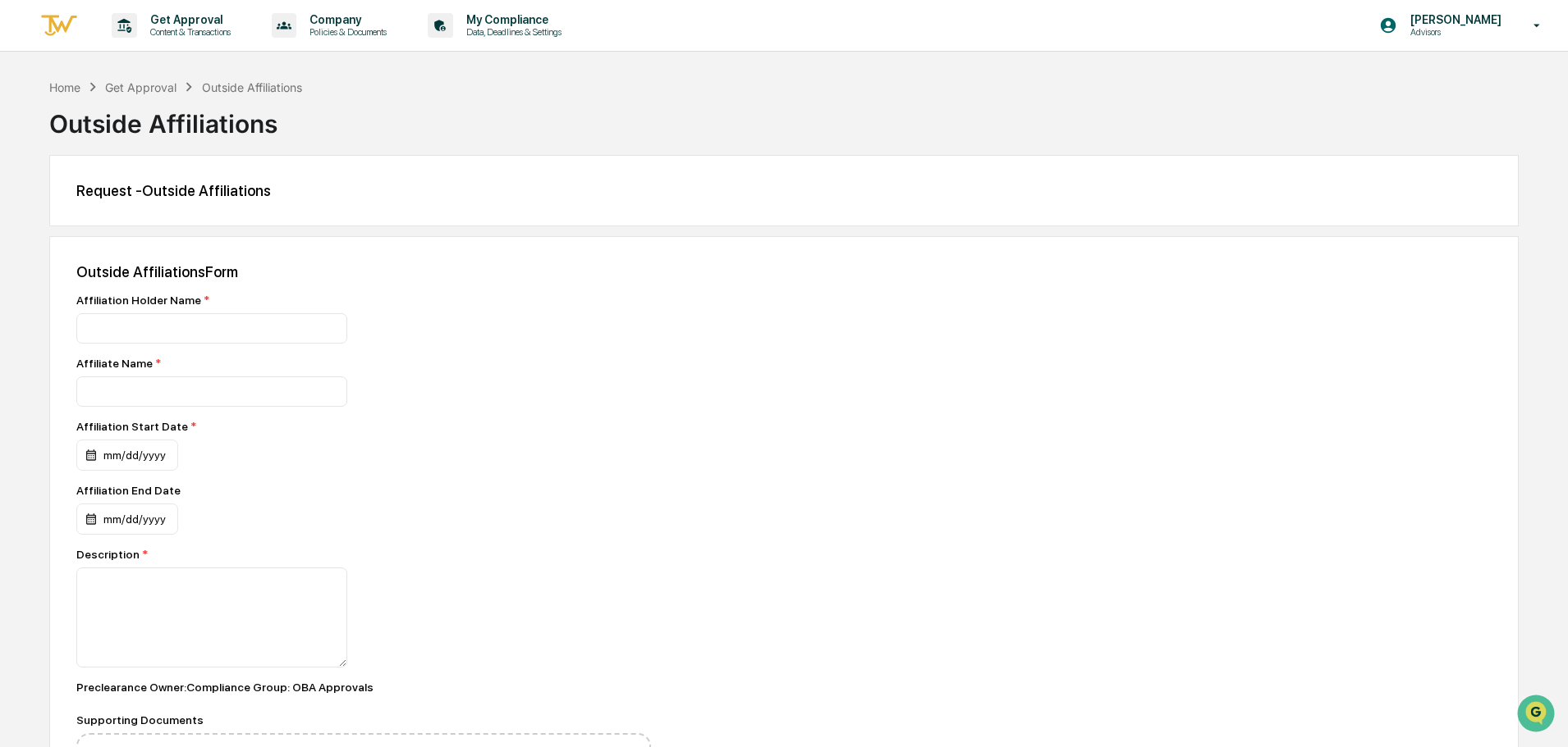
click at [351, 25] on p "Company" at bounding box center [345, 19] width 99 height 13
click at [503, 20] on div at bounding box center [787, 373] width 1576 height 747
click at [500, 23] on p "My Compliance" at bounding box center [511, 19] width 116 height 13
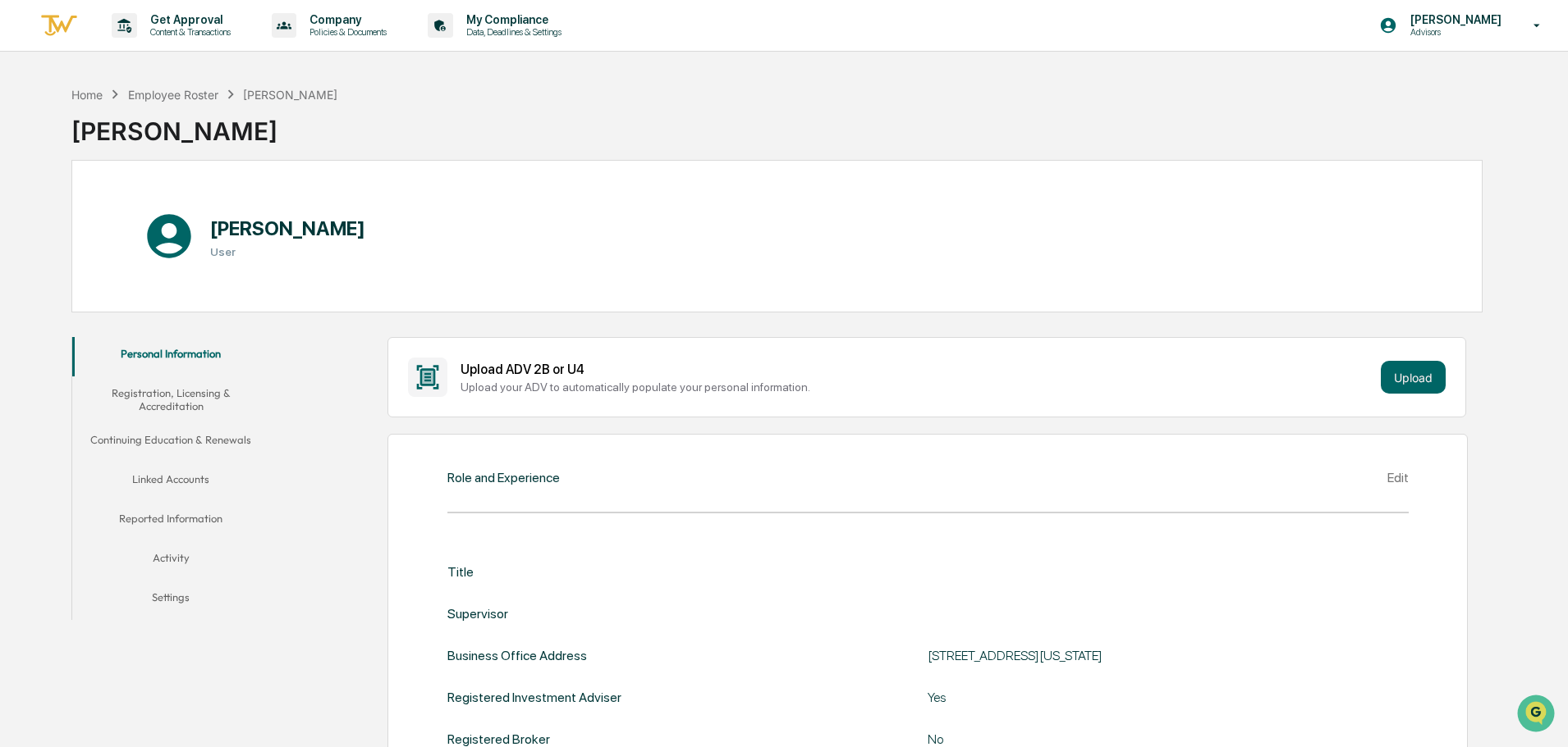
click at [185, 523] on button "Reported Information" at bounding box center [171, 522] width 197 height 39
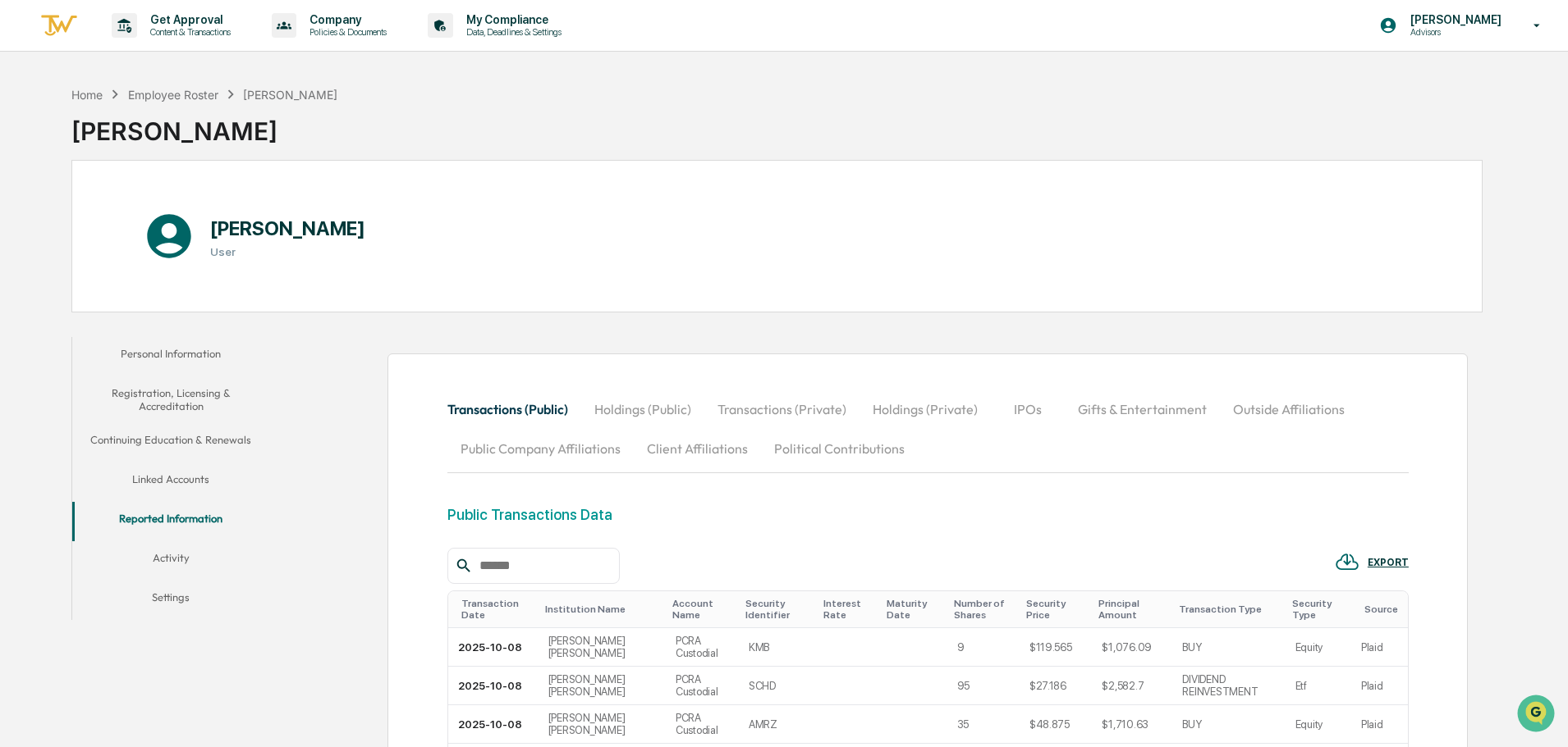
click at [1284, 410] on button "Outside Affiliations" at bounding box center [1288, 409] width 138 height 39
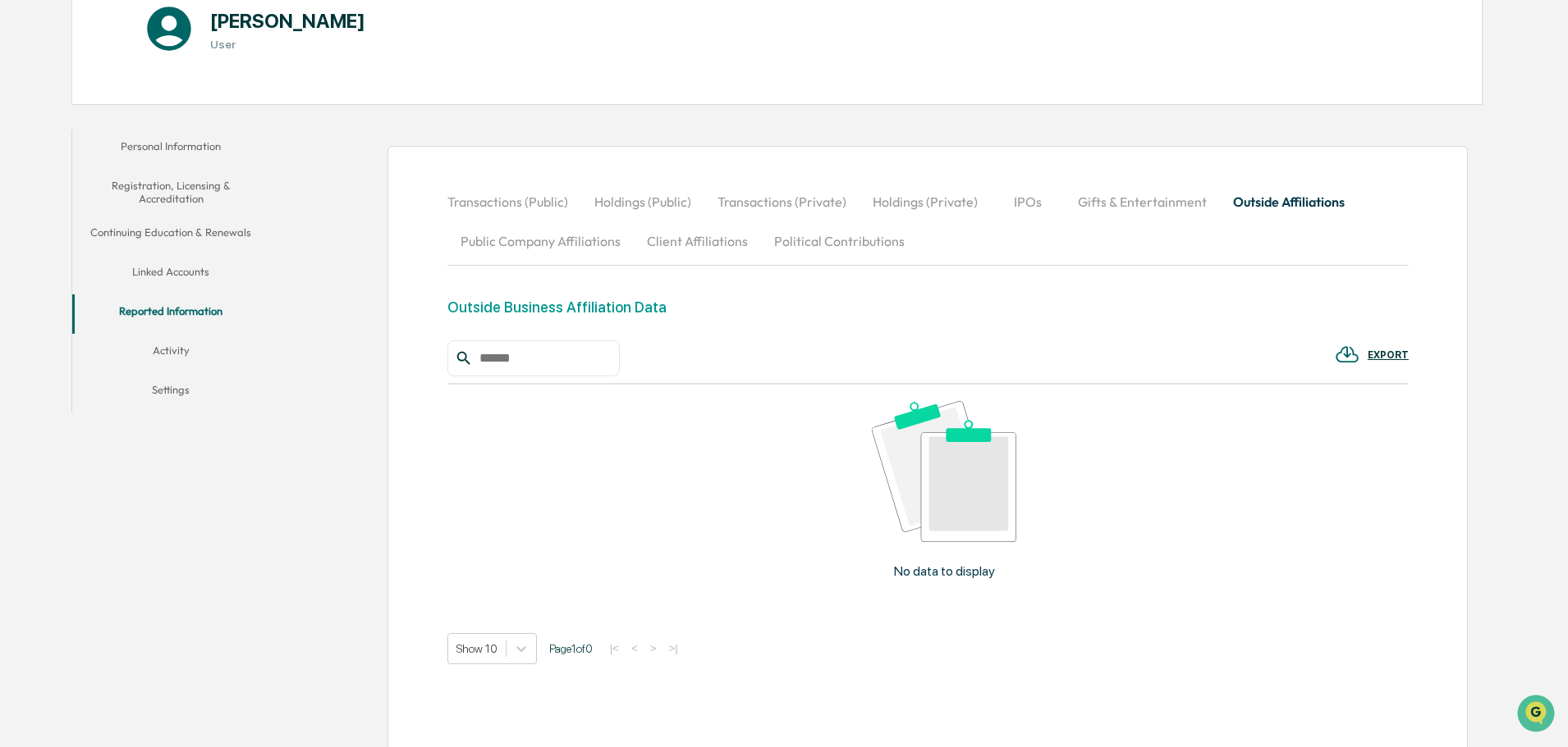
scroll to position [264, 0]
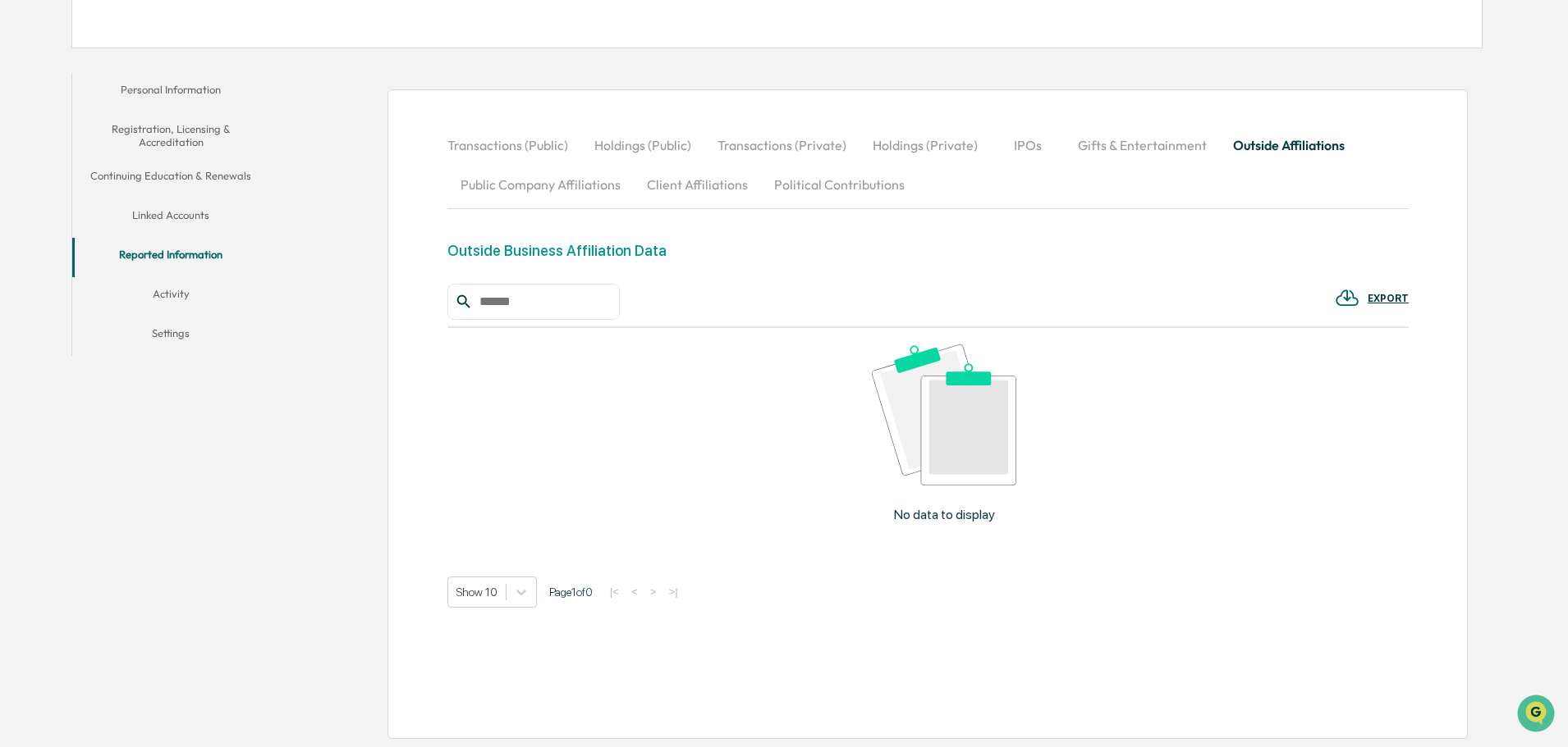
click at [174, 294] on button "Activity" at bounding box center [171, 297] width 197 height 39
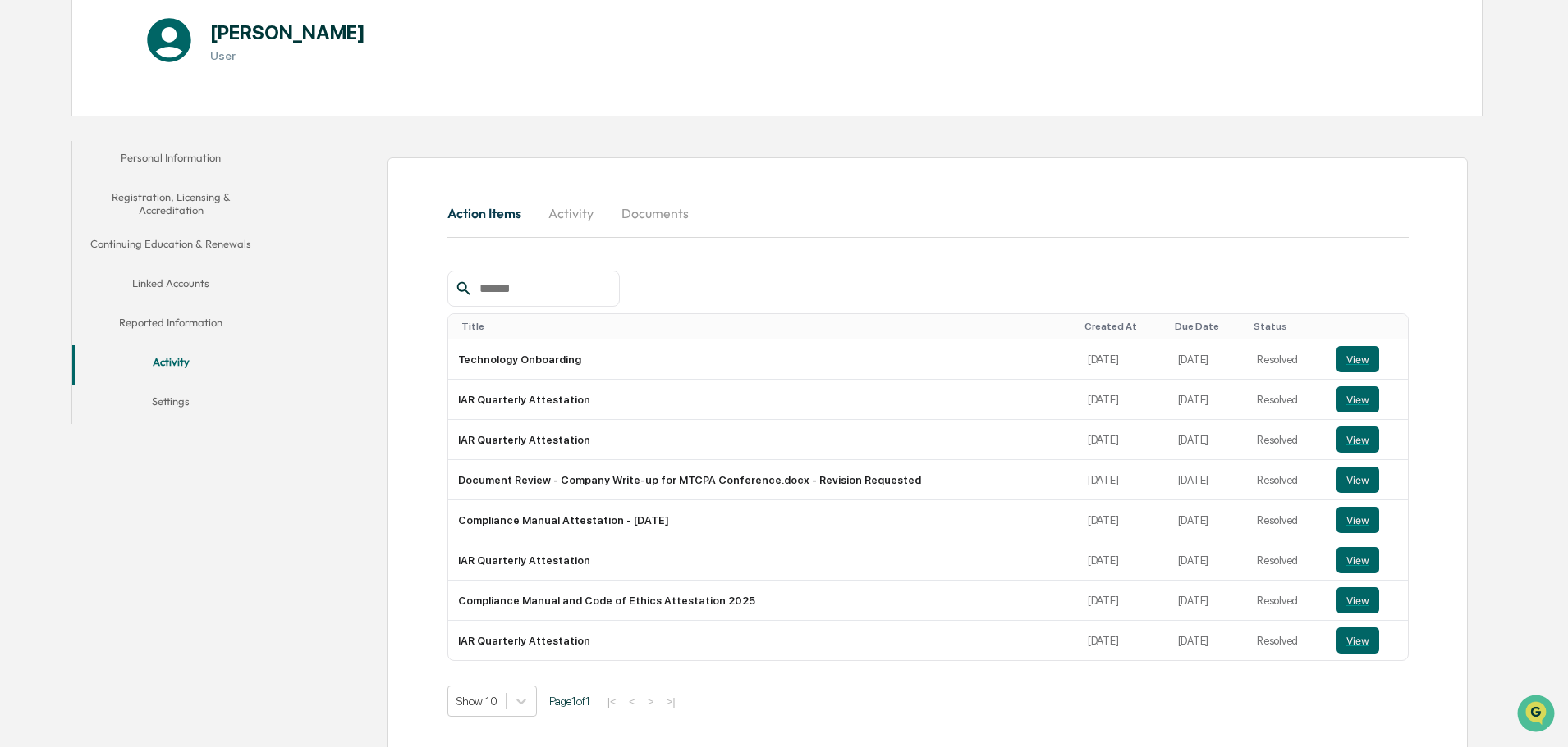
scroll to position [210, 0]
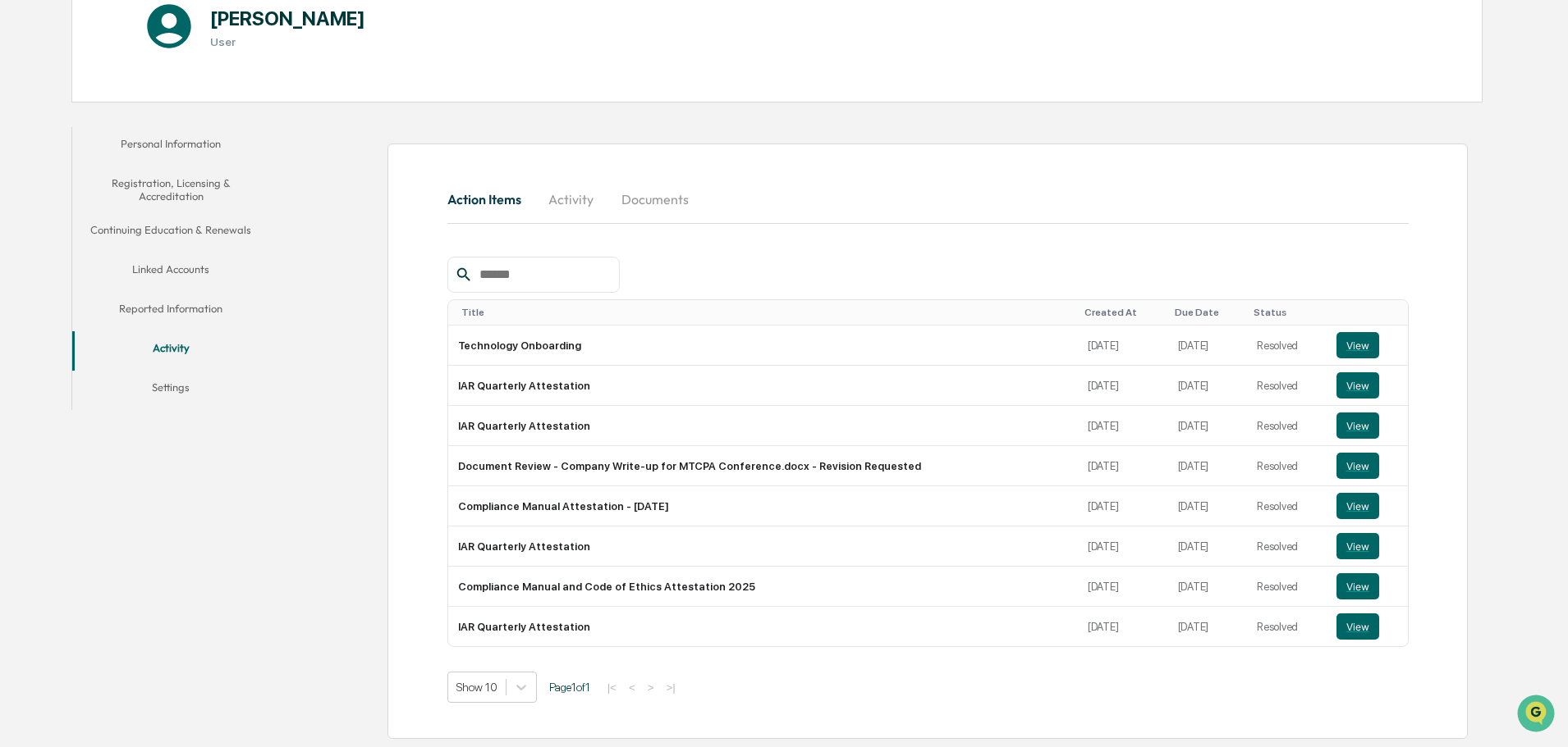
click at [152, 270] on button "Linked Accounts" at bounding box center [171, 272] width 197 height 39
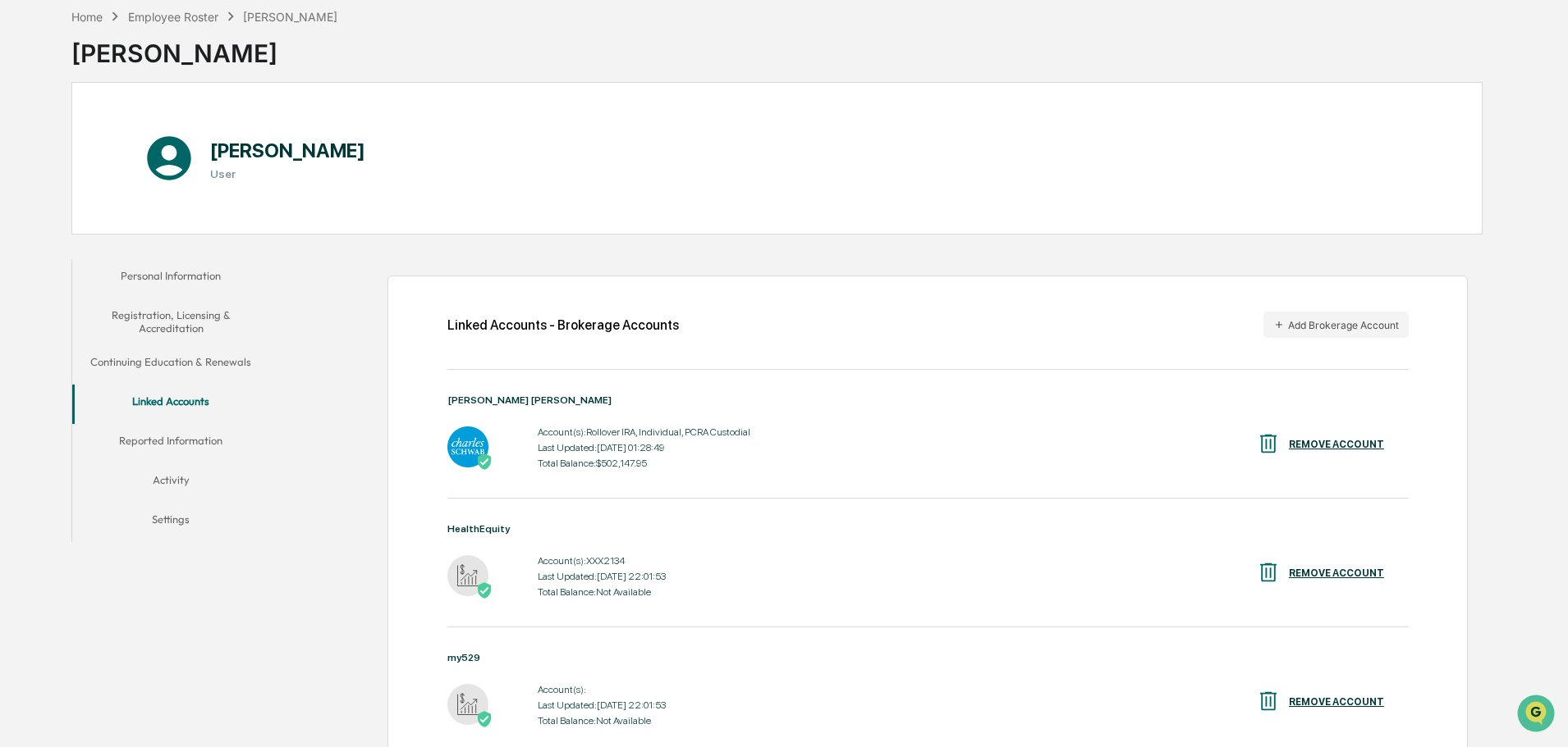
scroll to position [210, 0]
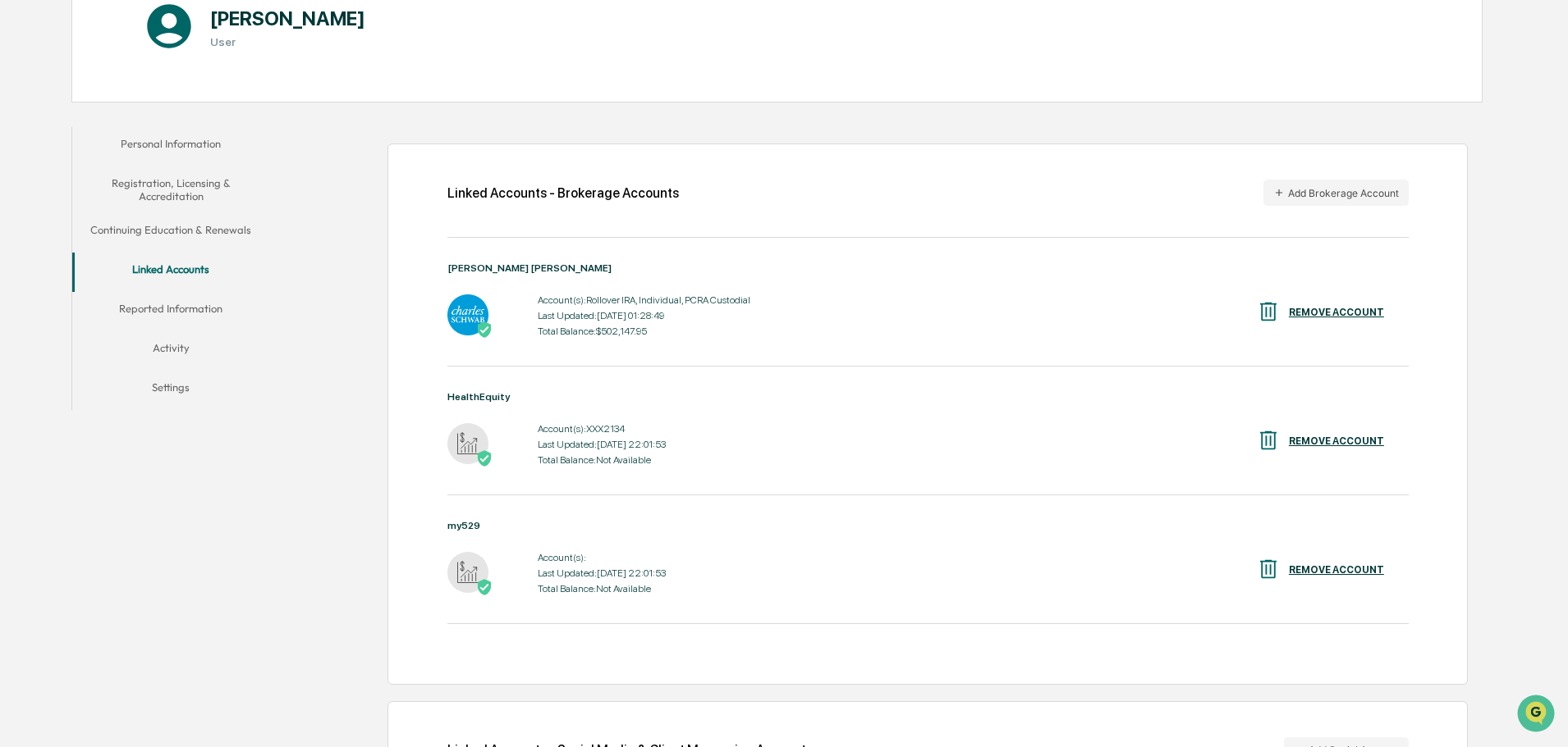
click at [566, 446] on div "Last Updated: [DATE] 22:01:53" at bounding box center [601, 444] width 128 height 12
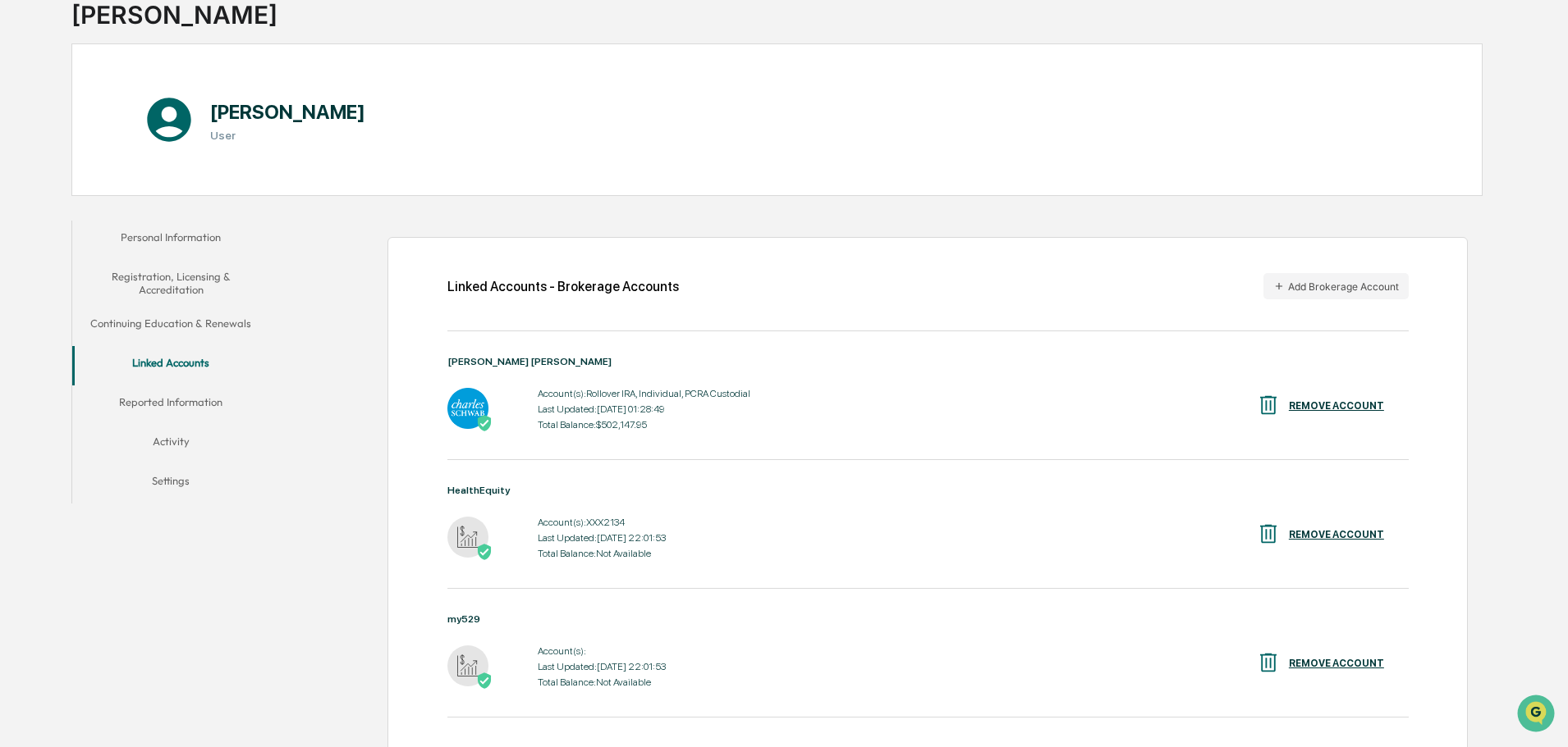
scroll to position [0, 0]
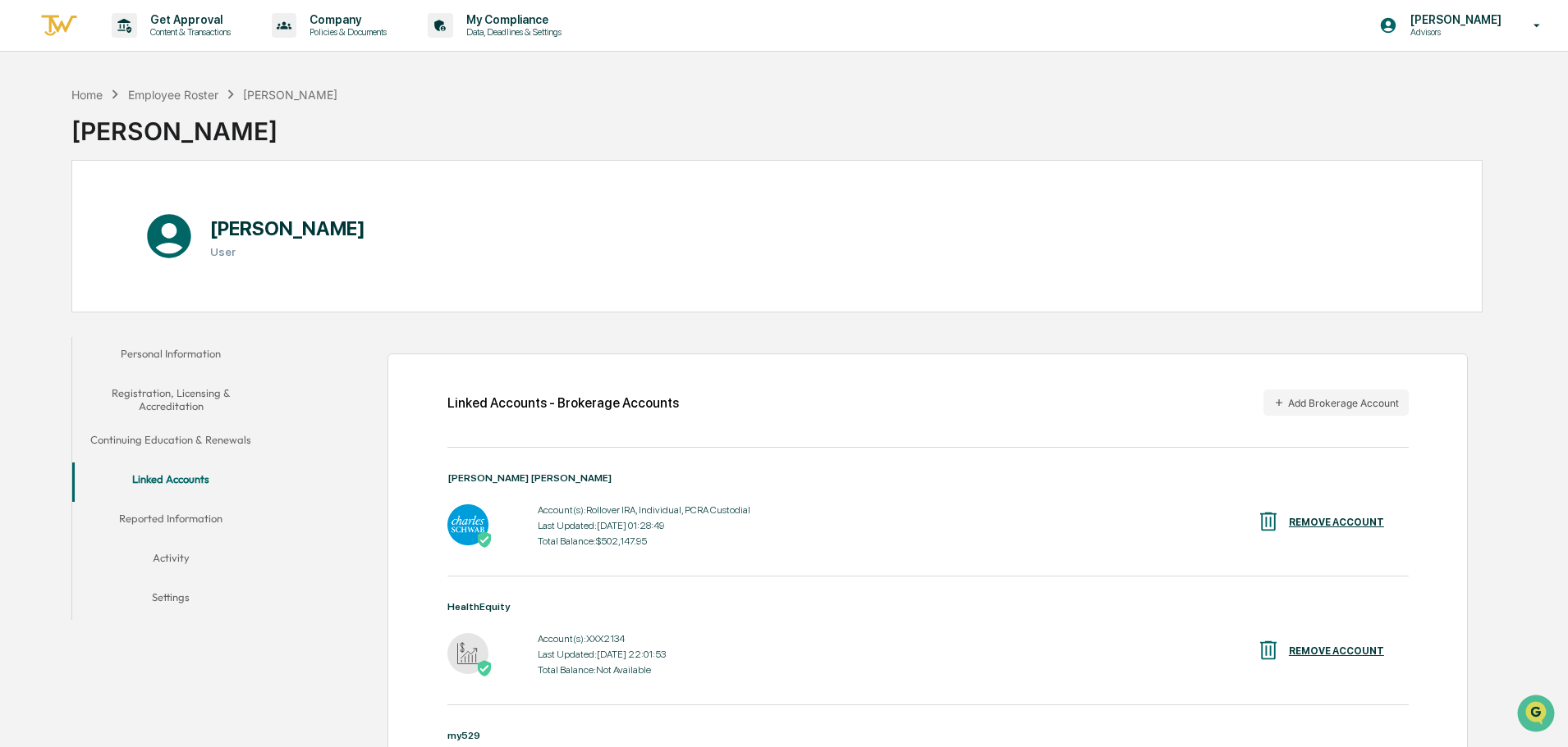
click at [172, 437] on button "Continuing Education & Renewals" at bounding box center [171, 443] width 197 height 39
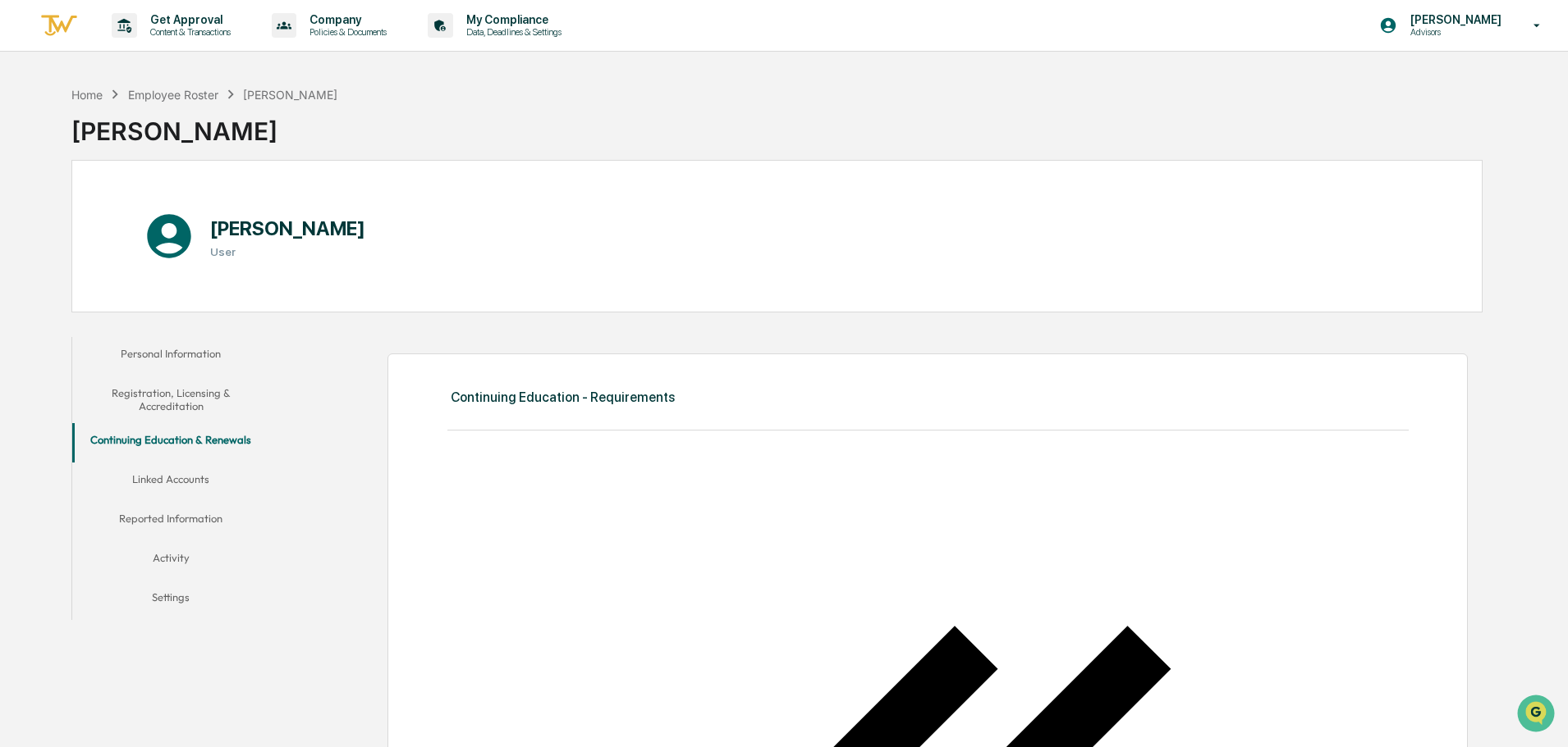
click at [162, 369] on button "Personal Information" at bounding box center [171, 357] width 197 height 39
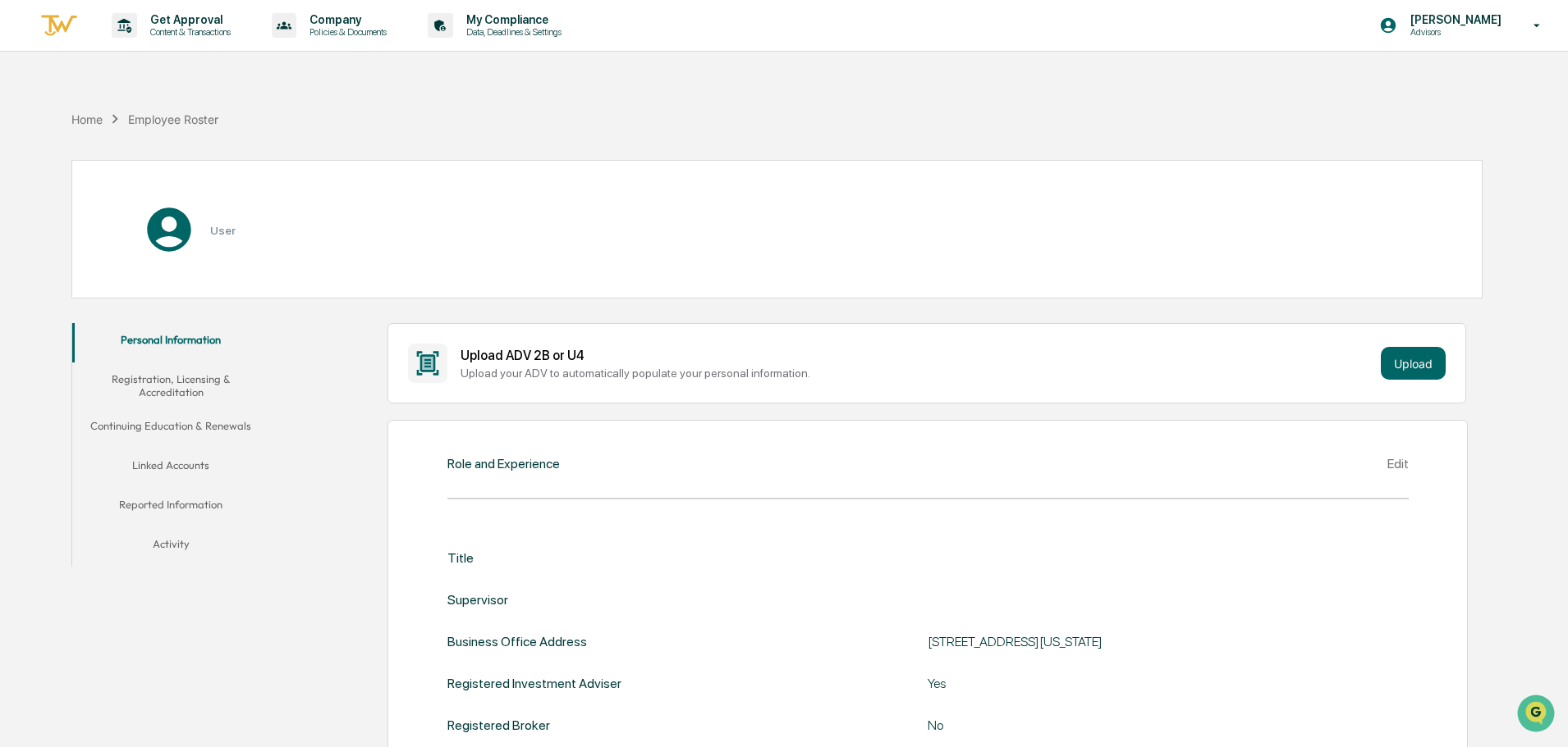
click at [164, 399] on button "Registration, Licensing & Accreditation" at bounding box center [171, 386] width 197 height 47
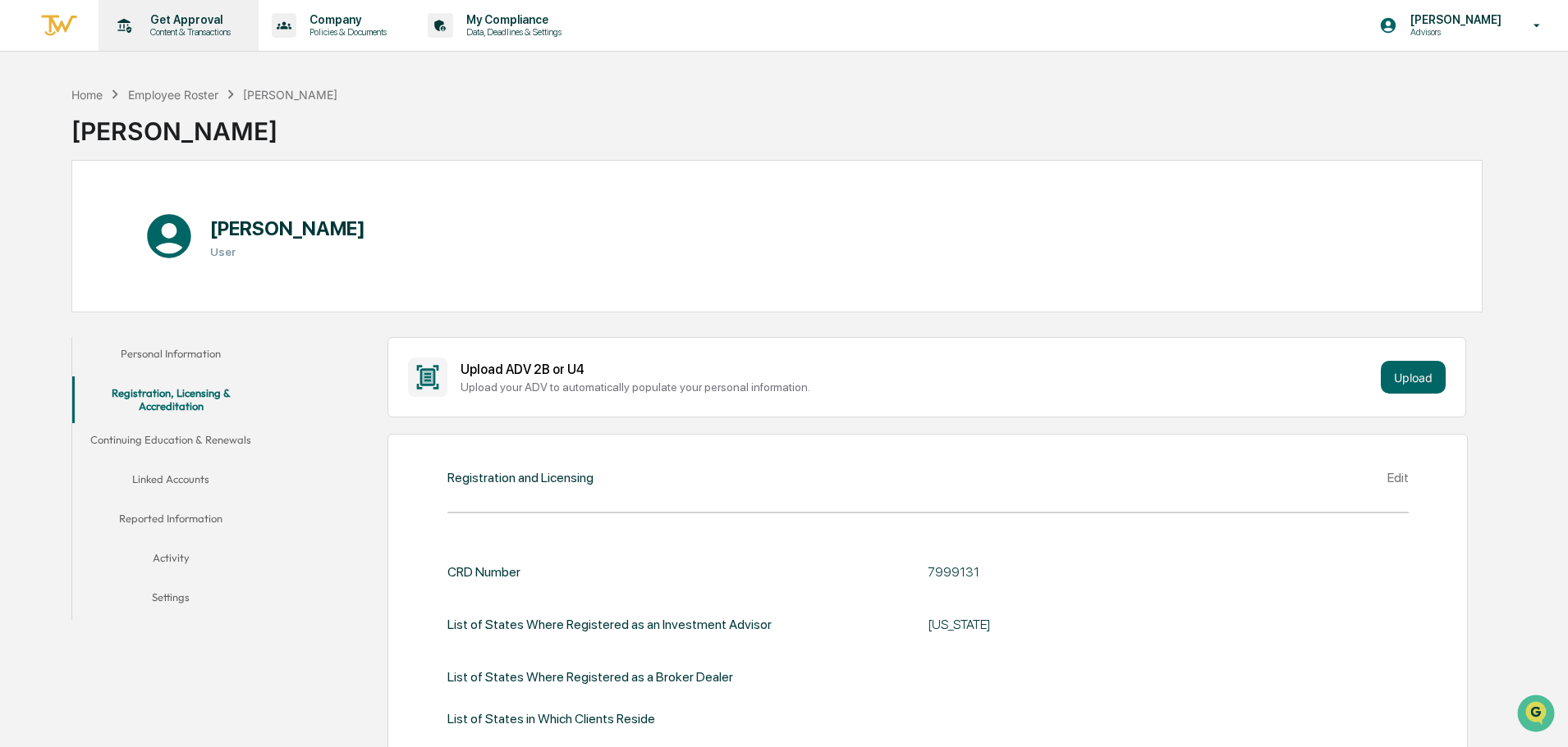
click at [192, 21] on p "Get Approval" at bounding box center [188, 19] width 102 height 13
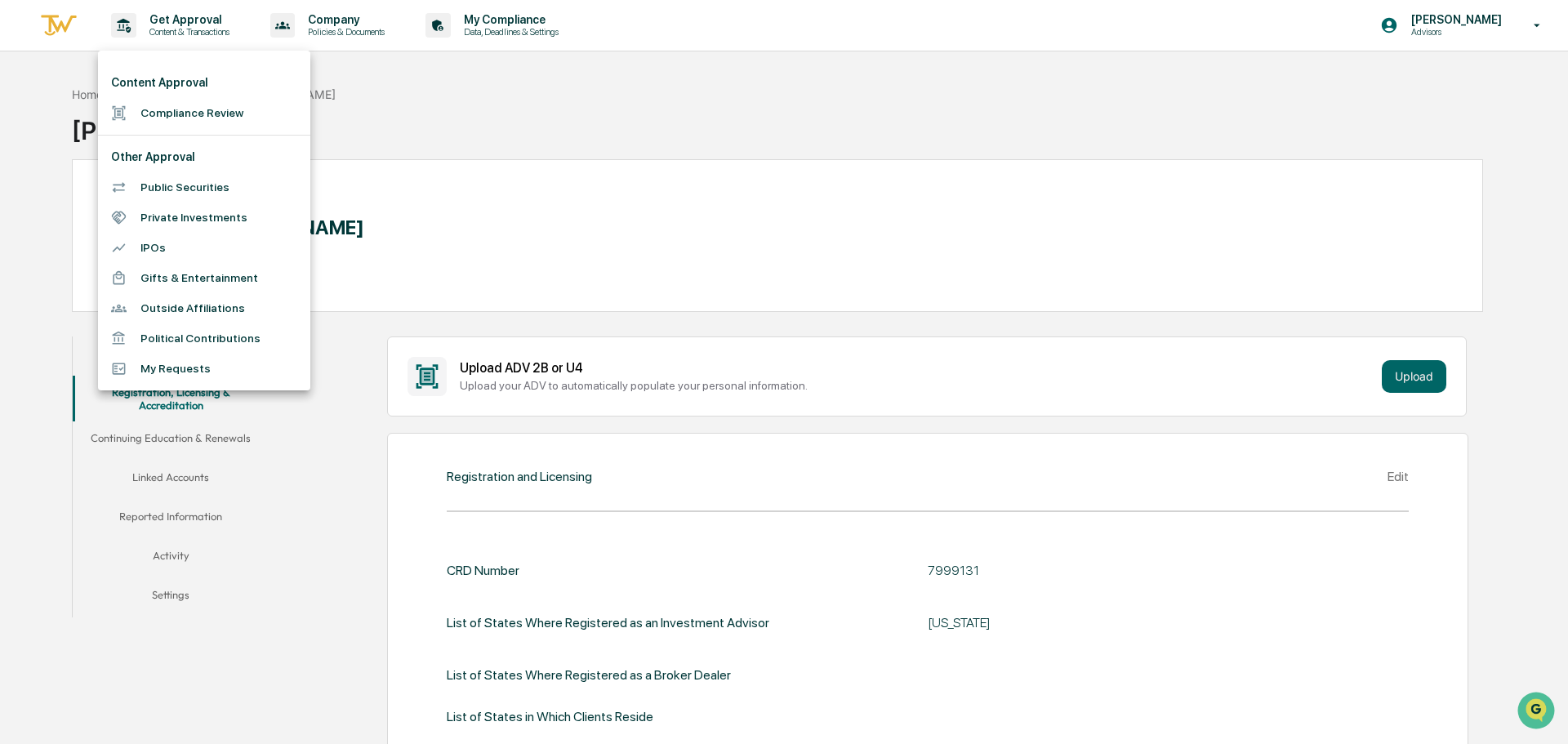
click at [907, 156] on div at bounding box center [784, 372] width 1568 height 744
